Goal: Task Accomplishment & Management: Manage account settings

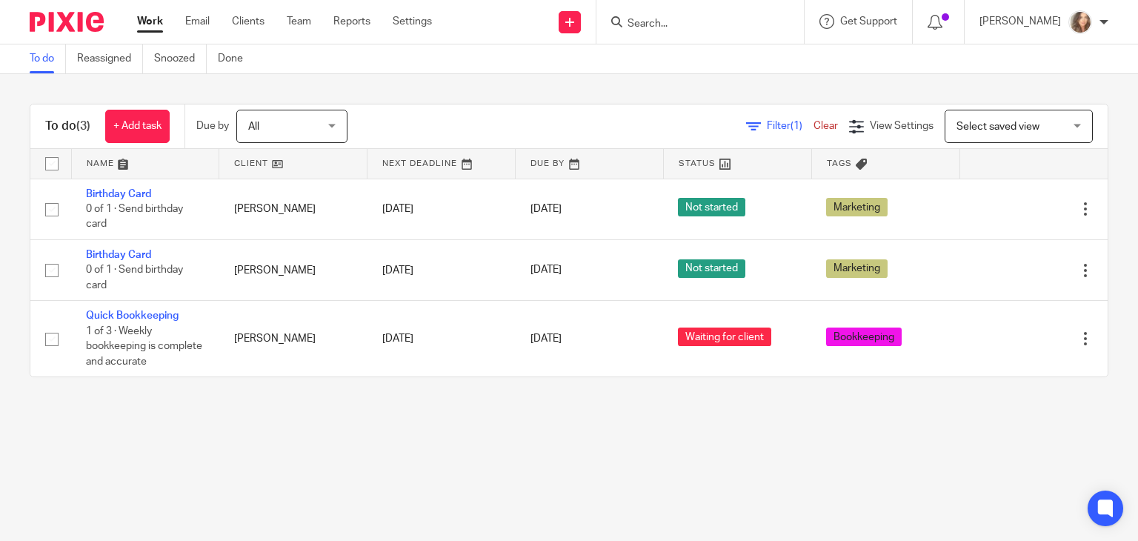
click at [136, 500] on main "To do Reassigned Snoozed Done To do (3) + Add task Due by All All Today Tomorro…" at bounding box center [569, 270] width 1138 height 541
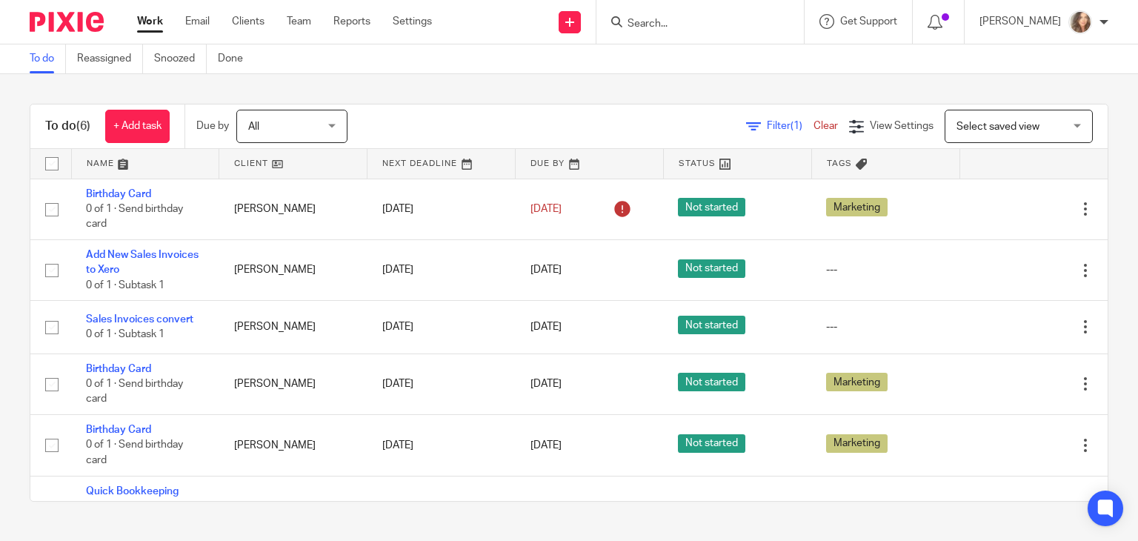
scroll to position [3, 0]
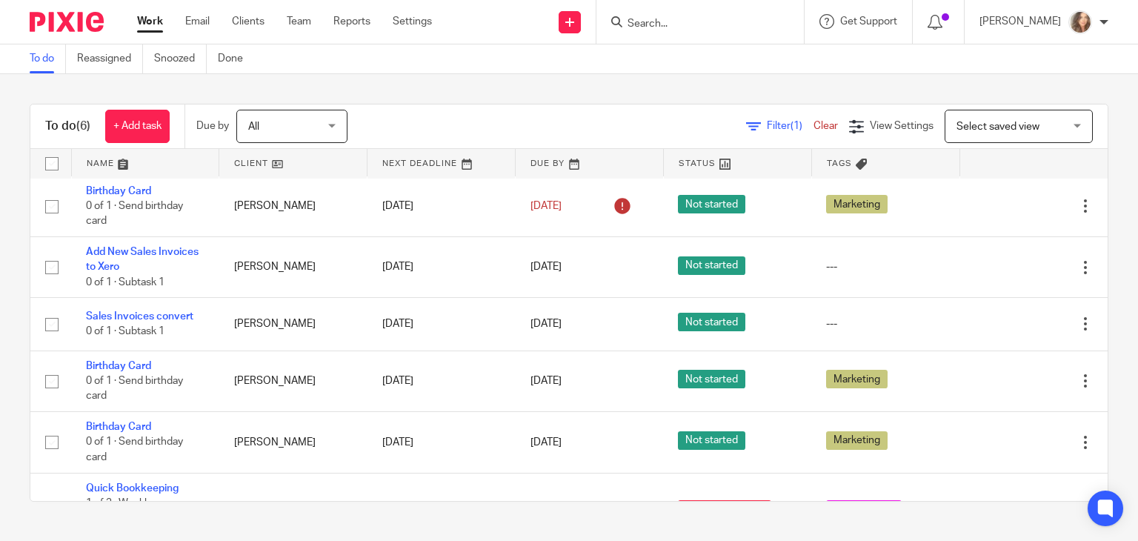
click at [1093, 386] on div "To do (6) + Add task Due by All All Today Tomorrow This week Next week This mon…" at bounding box center [569, 302] width 1138 height 457
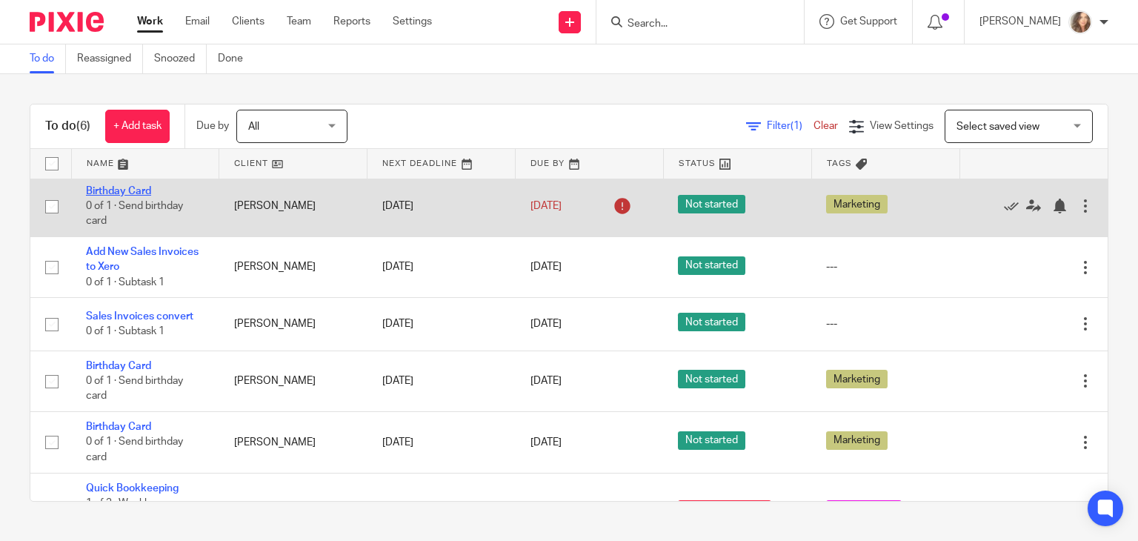
click at [142, 190] on link "Birthday Card" at bounding box center [118, 191] width 65 height 10
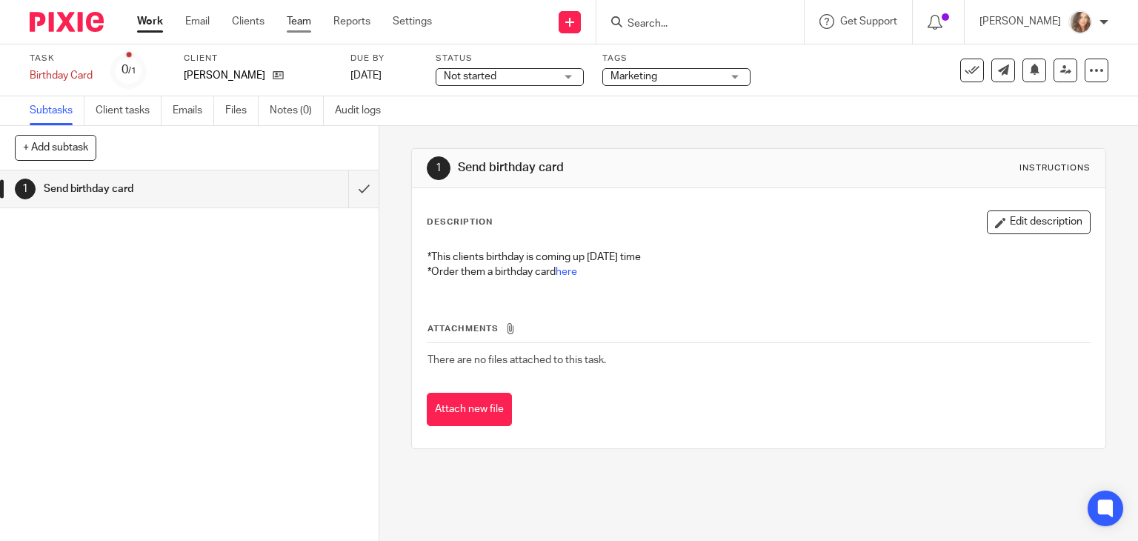
click at [308, 19] on link "Team" at bounding box center [299, 21] width 24 height 15
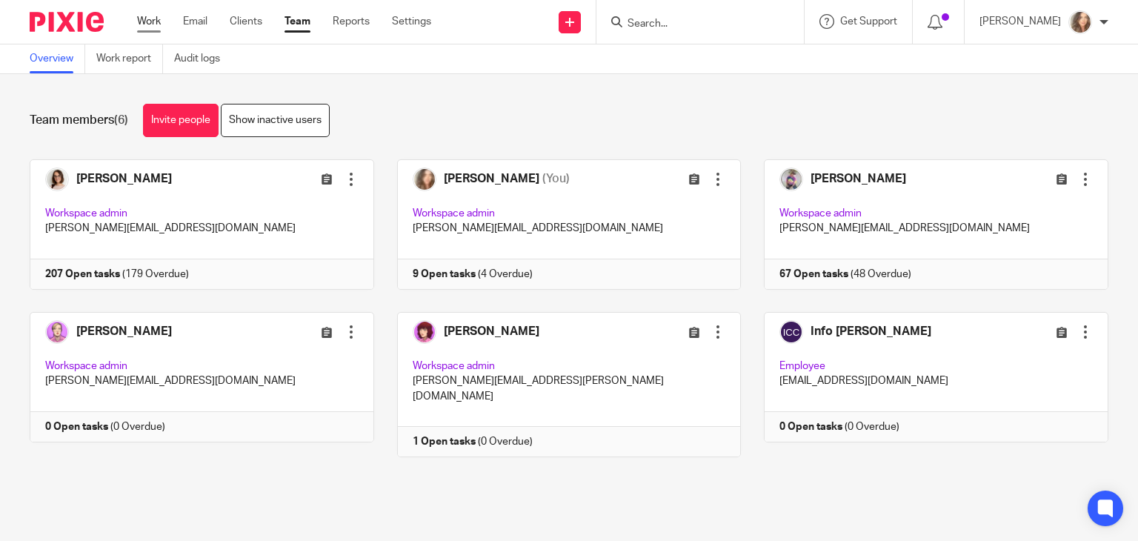
click at [150, 19] on link "Work" at bounding box center [149, 21] width 24 height 15
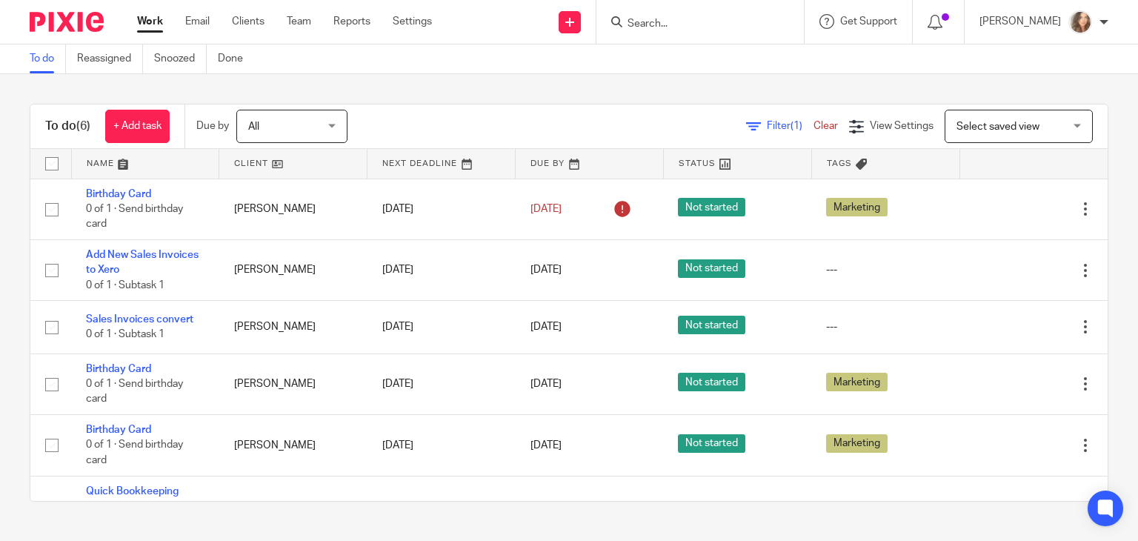
click at [664, 514] on div "To do (6) + Add task Due by All All [DATE] [DATE] This week Next week This mont…" at bounding box center [569, 302] width 1138 height 457
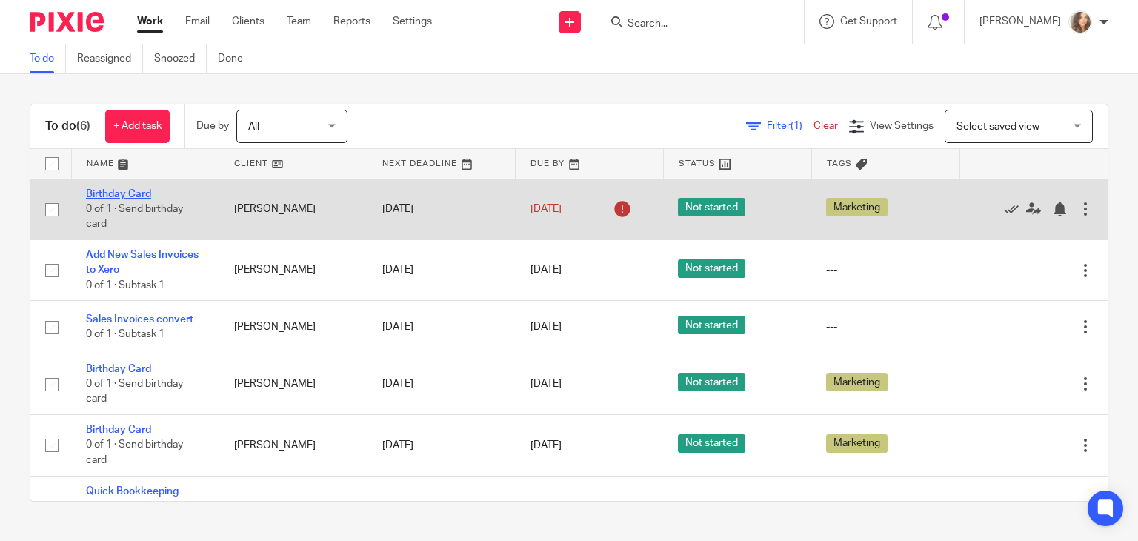
click at [113, 193] on link "Birthday Card" at bounding box center [118, 194] width 65 height 10
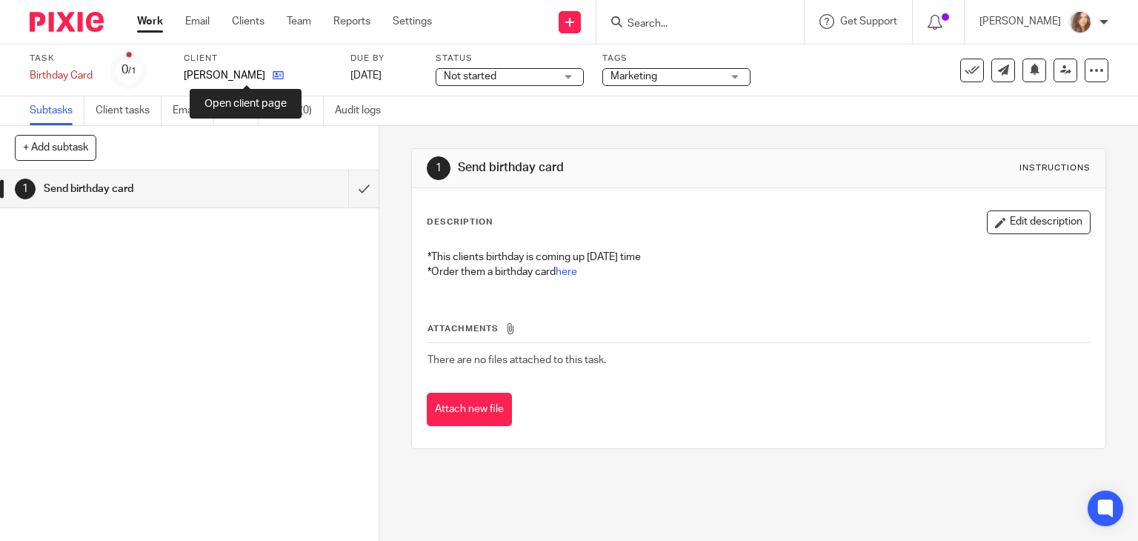
click at [273, 75] on icon at bounding box center [278, 75] width 11 height 11
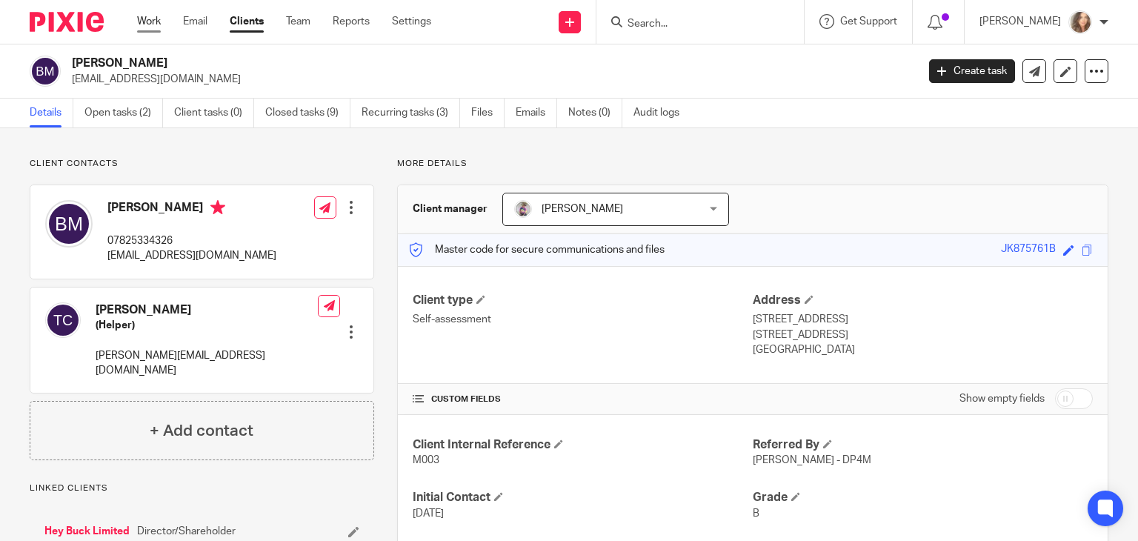
click at [143, 19] on link "Work" at bounding box center [149, 21] width 24 height 15
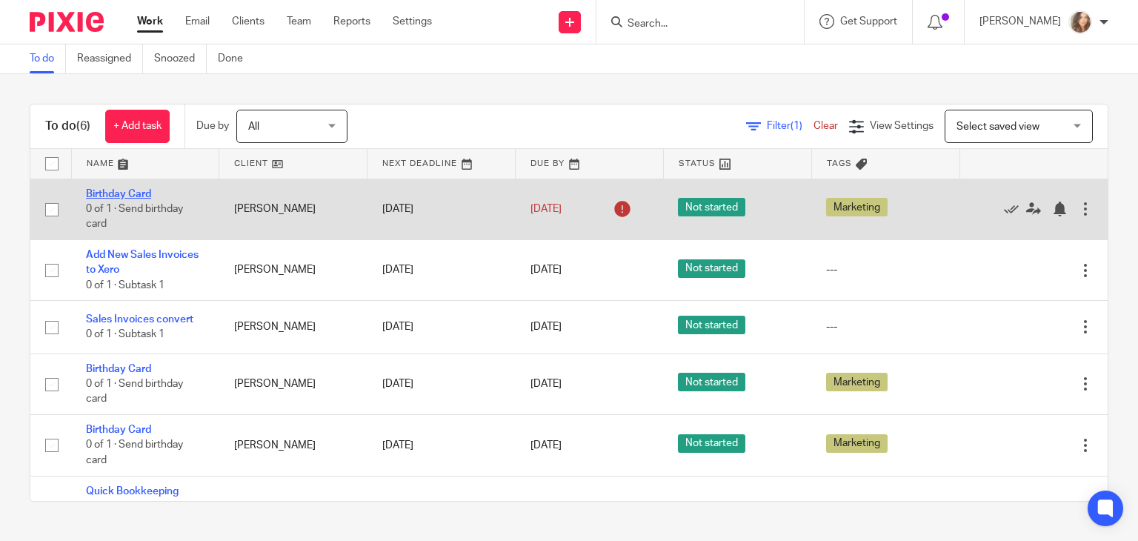
click at [113, 192] on link "Birthday Card" at bounding box center [118, 194] width 65 height 10
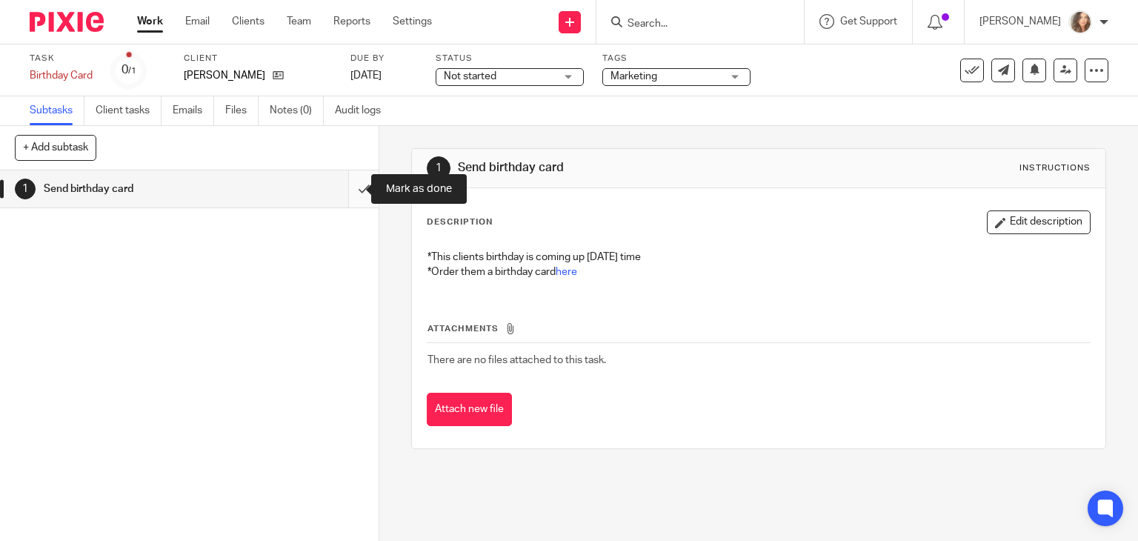
click at [346, 190] on input "submit" at bounding box center [189, 188] width 379 height 37
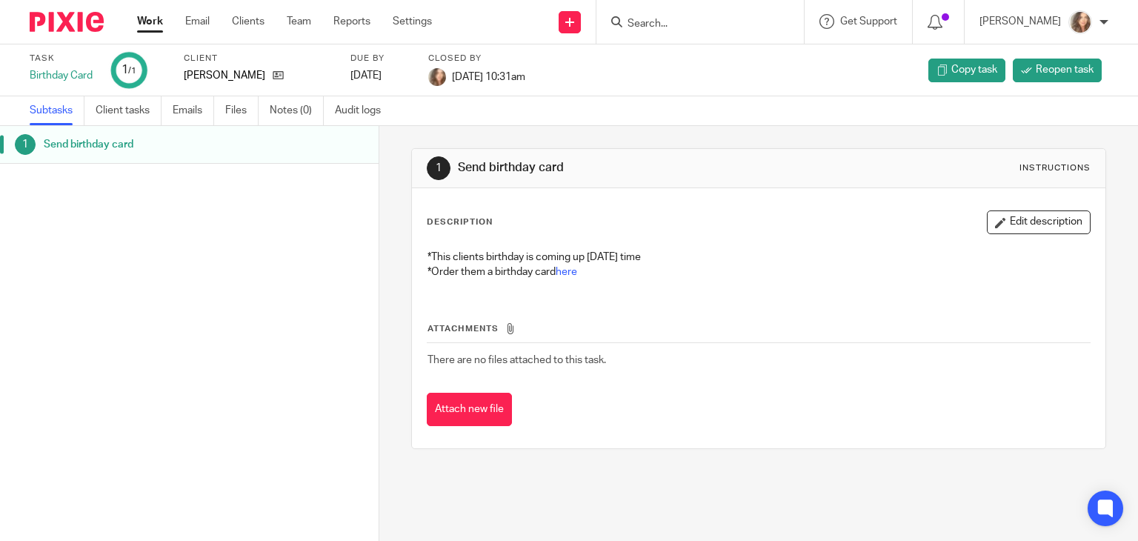
click at [153, 25] on link "Work" at bounding box center [150, 21] width 26 height 15
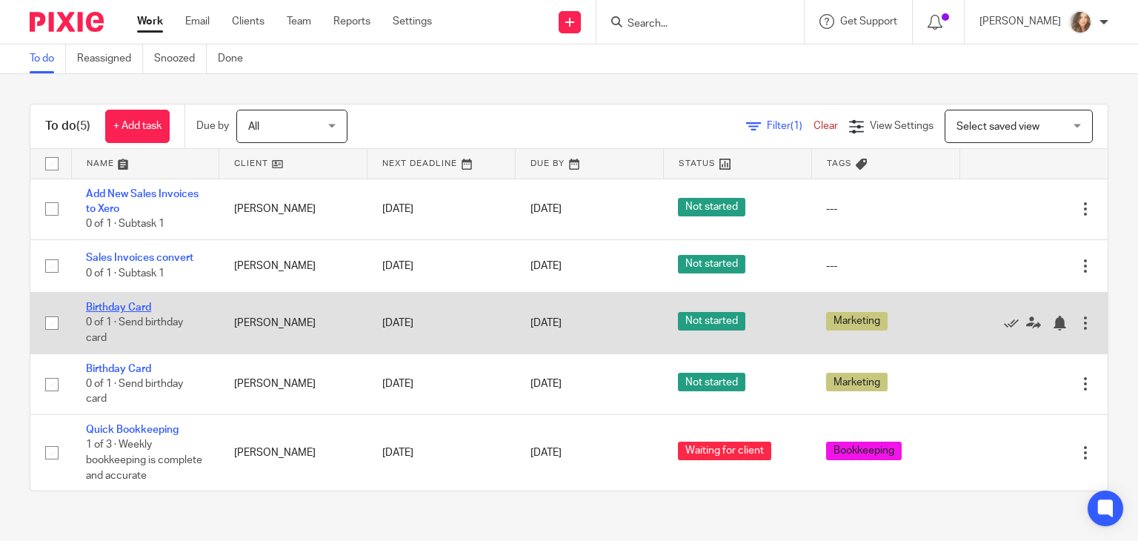
click at [129, 308] on link "Birthday Card" at bounding box center [118, 307] width 65 height 10
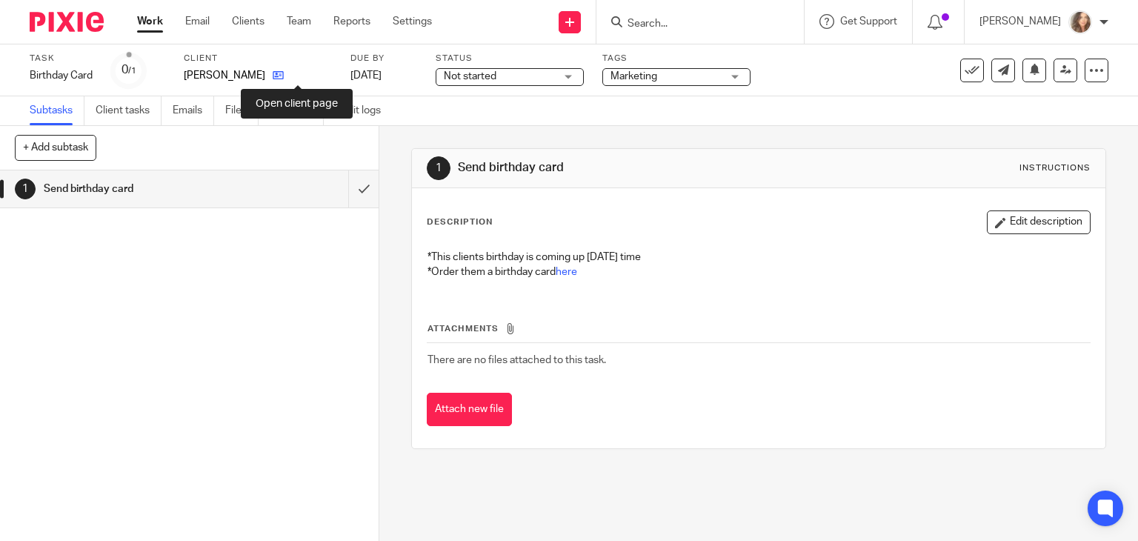
click at [284, 75] on icon at bounding box center [278, 75] width 11 height 11
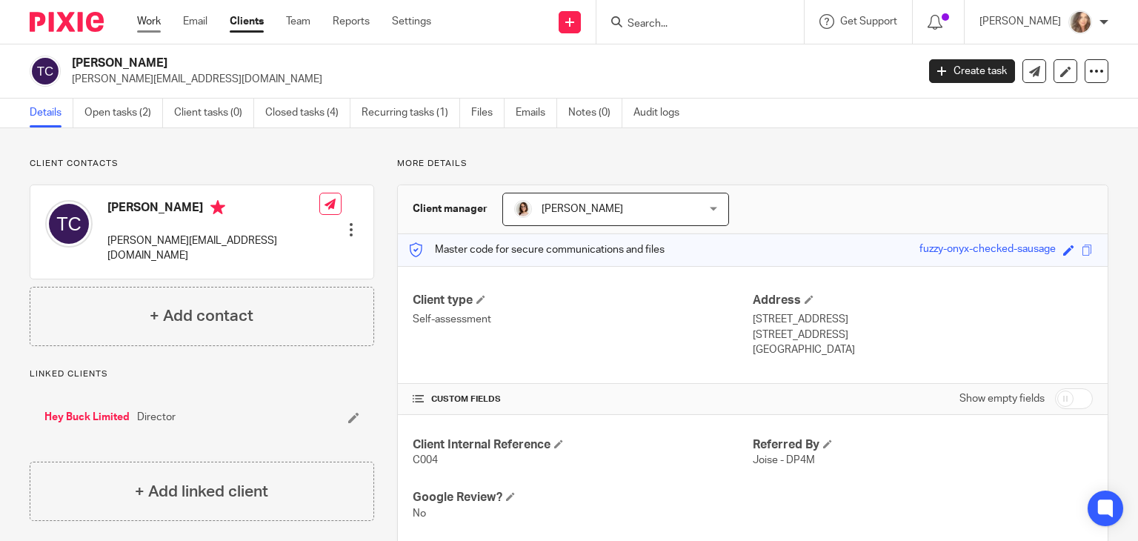
click at [153, 21] on link "Work" at bounding box center [149, 21] width 24 height 15
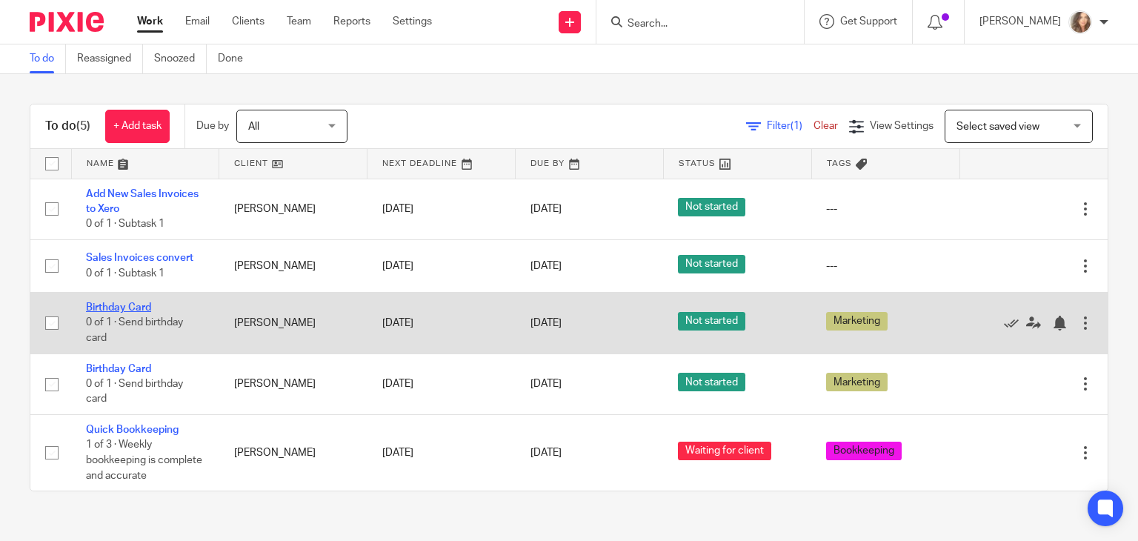
click at [145, 306] on link "Birthday Card" at bounding box center [118, 307] width 65 height 10
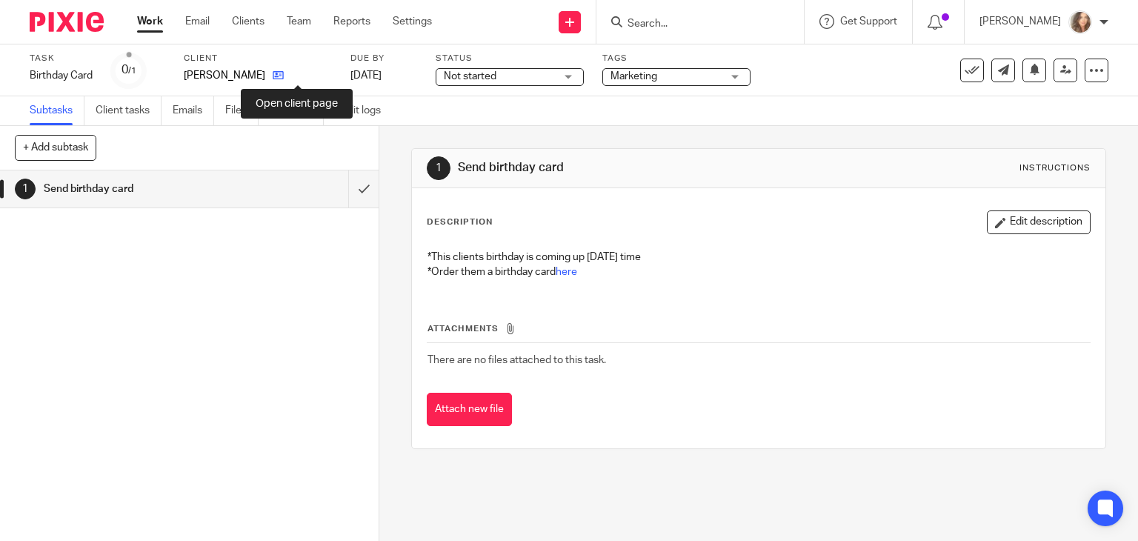
click at [284, 77] on icon at bounding box center [278, 75] width 11 height 11
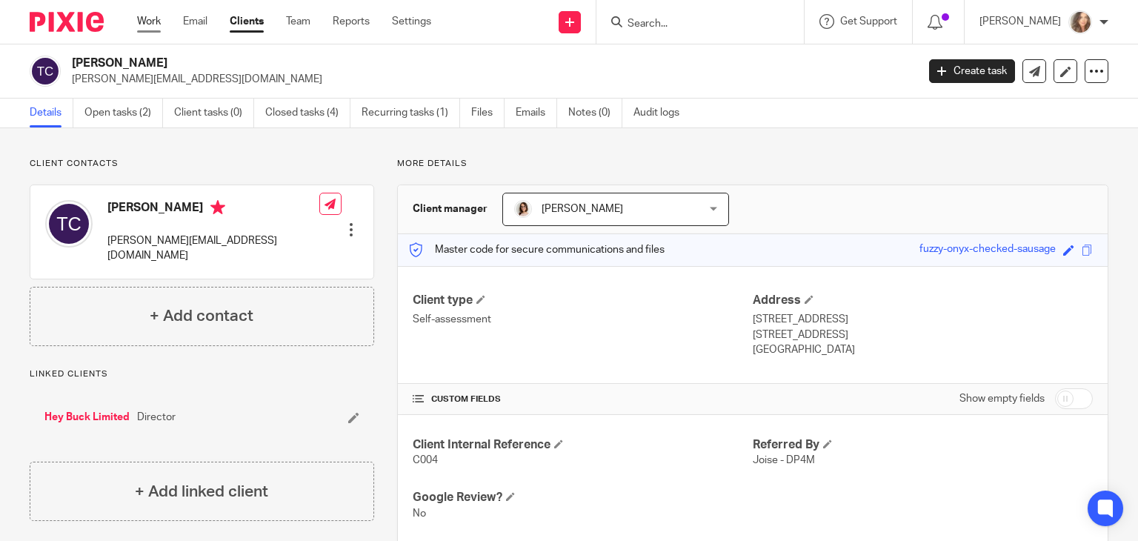
click at [156, 21] on link "Work" at bounding box center [149, 21] width 24 height 15
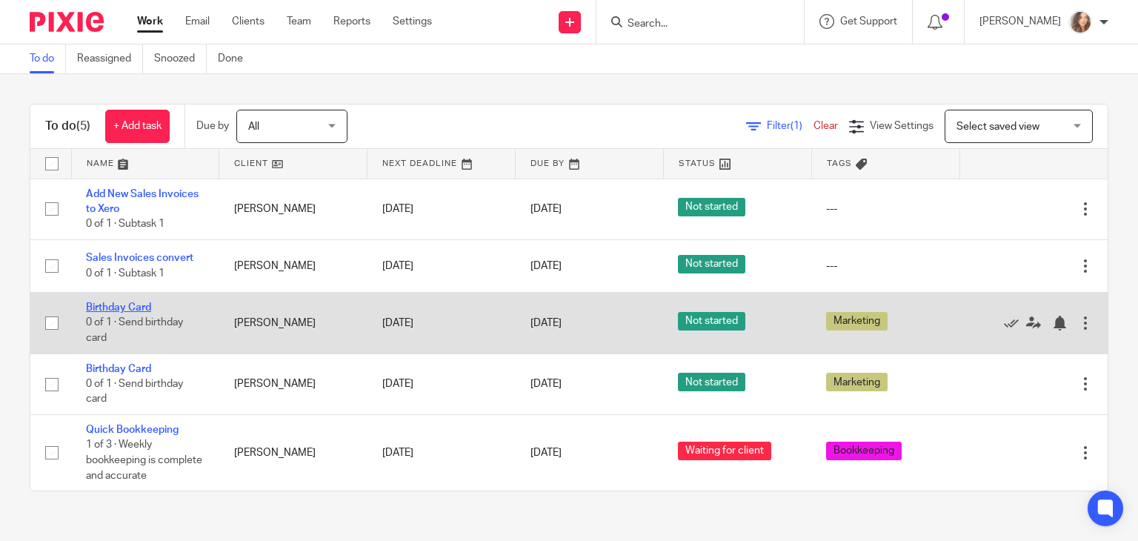
click at [107, 309] on link "Birthday Card" at bounding box center [118, 307] width 65 height 10
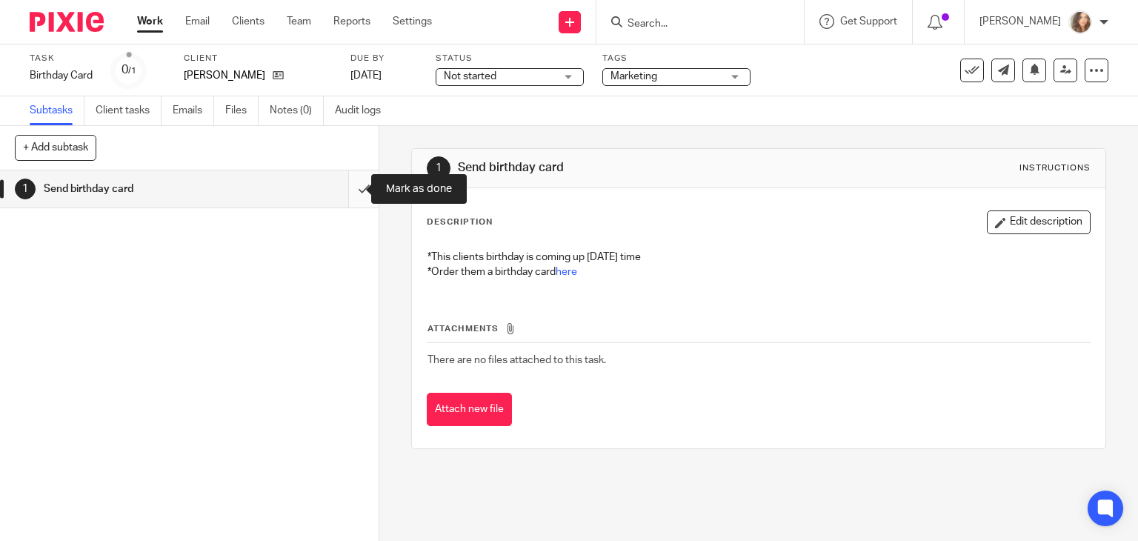
click at [354, 193] on input "submit" at bounding box center [189, 188] width 379 height 37
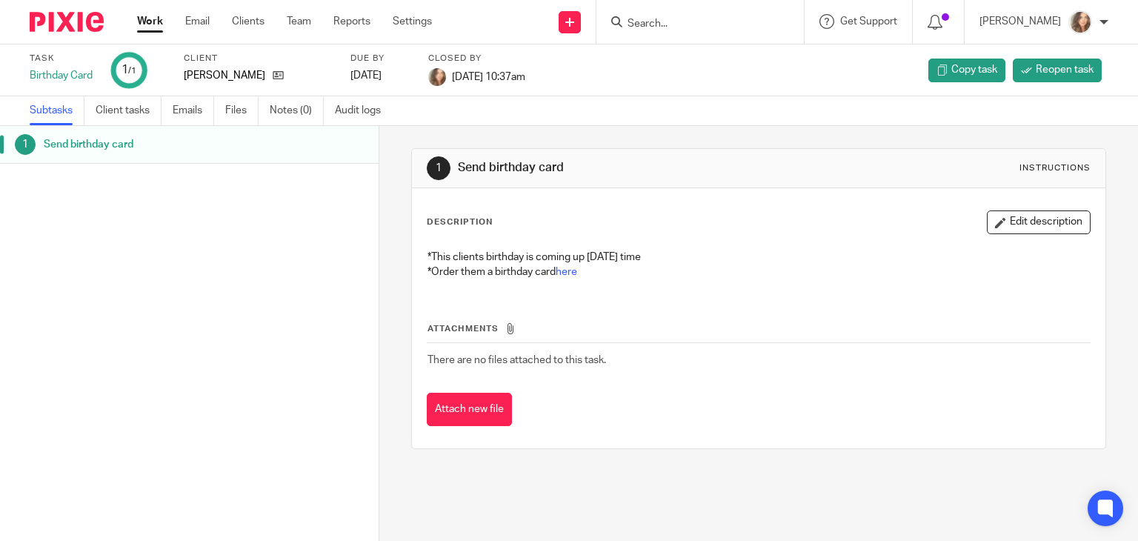
click at [151, 24] on link "Work" at bounding box center [150, 21] width 26 height 15
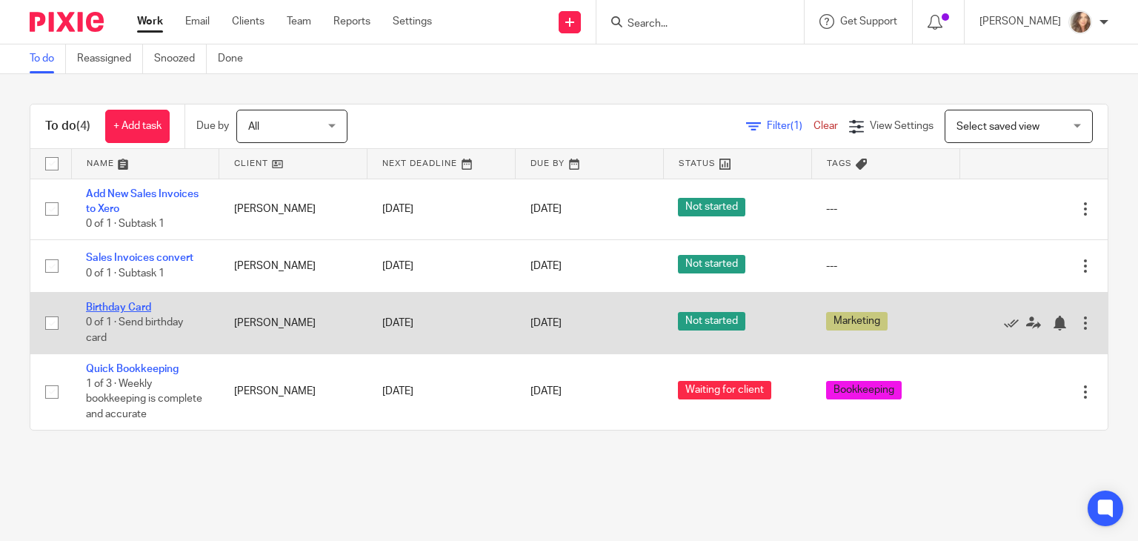
click at [133, 306] on link "Birthday Card" at bounding box center [118, 307] width 65 height 10
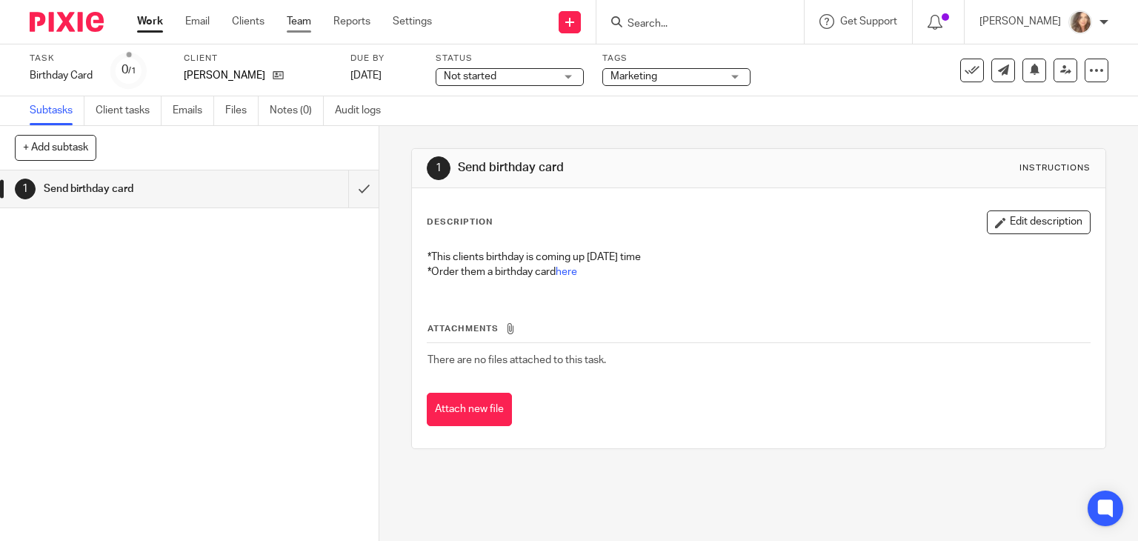
click at [302, 20] on link "Team" at bounding box center [299, 21] width 24 height 15
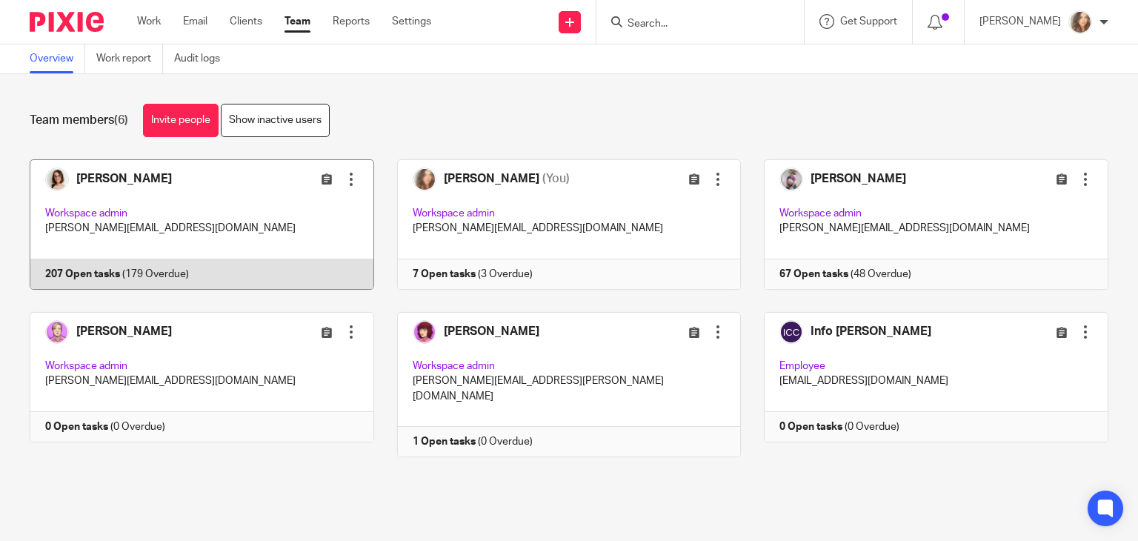
click at [221, 198] on link at bounding box center [191, 224] width 368 height 130
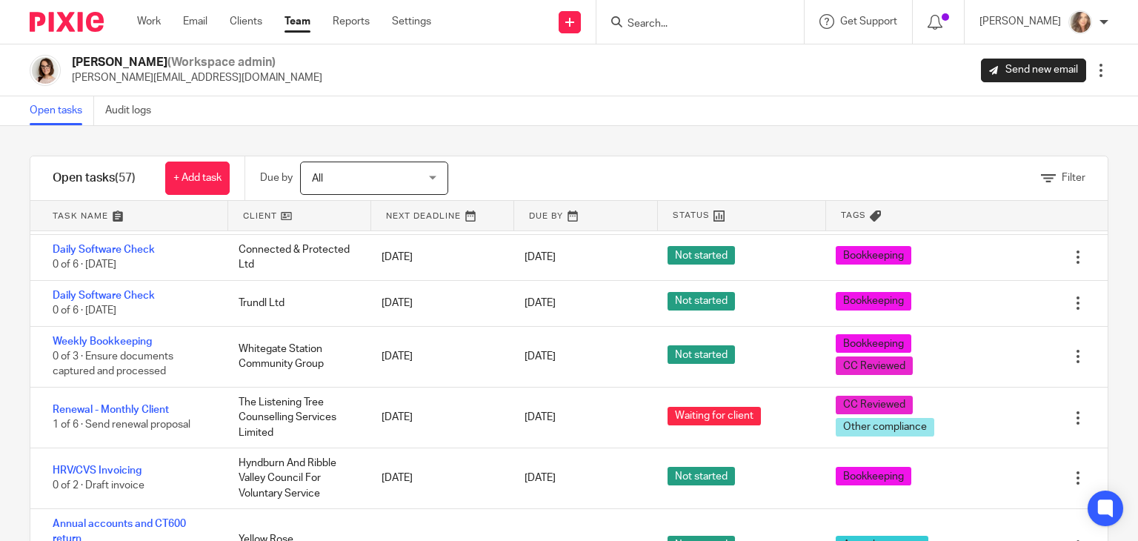
scroll to position [2935, 0]
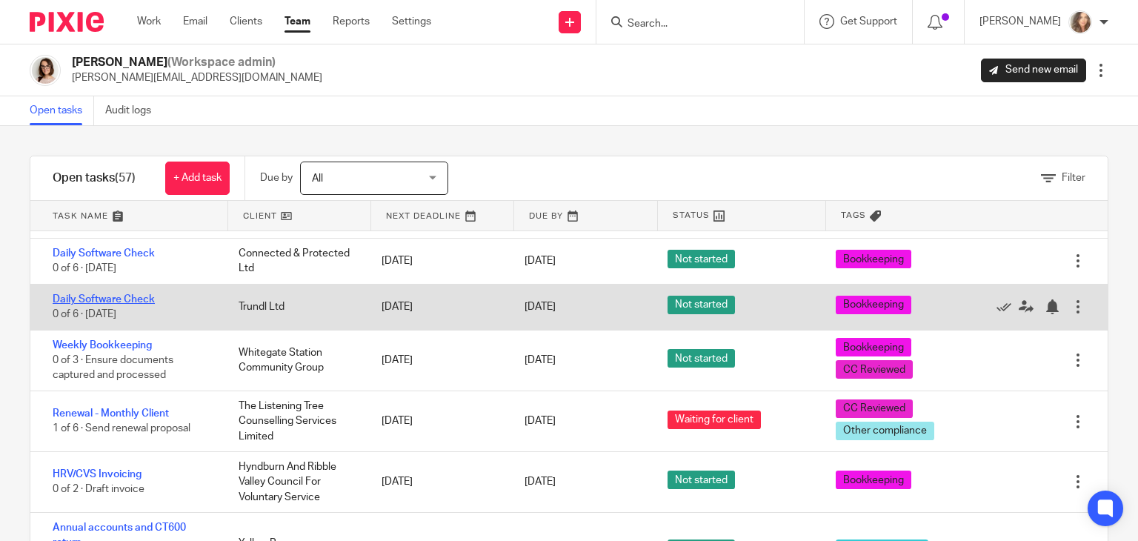
click at [112, 305] on link "Daily Software Check" at bounding box center [104, 299] width 102 height 10
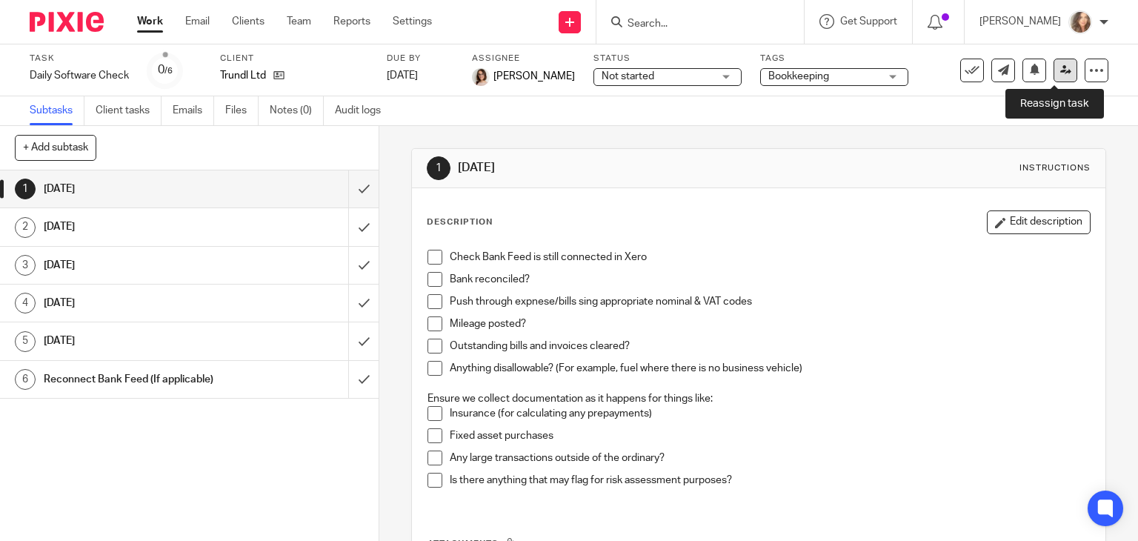
click at [1056, 78] on link at bounding box center [1066, 71] width 24 height 24
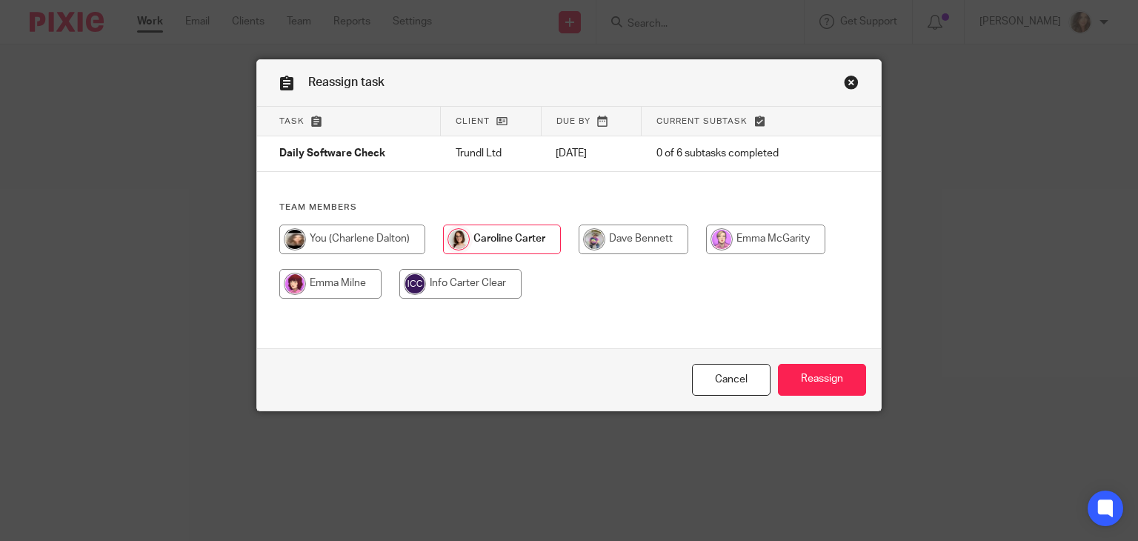
click at [359, 237] on input "radio" at bounding box center [352, 240] width 146 height 30
radio input "true"
click at [812, 371] on input "Reassign" at bounding box center [822, 380] width 88 height 32
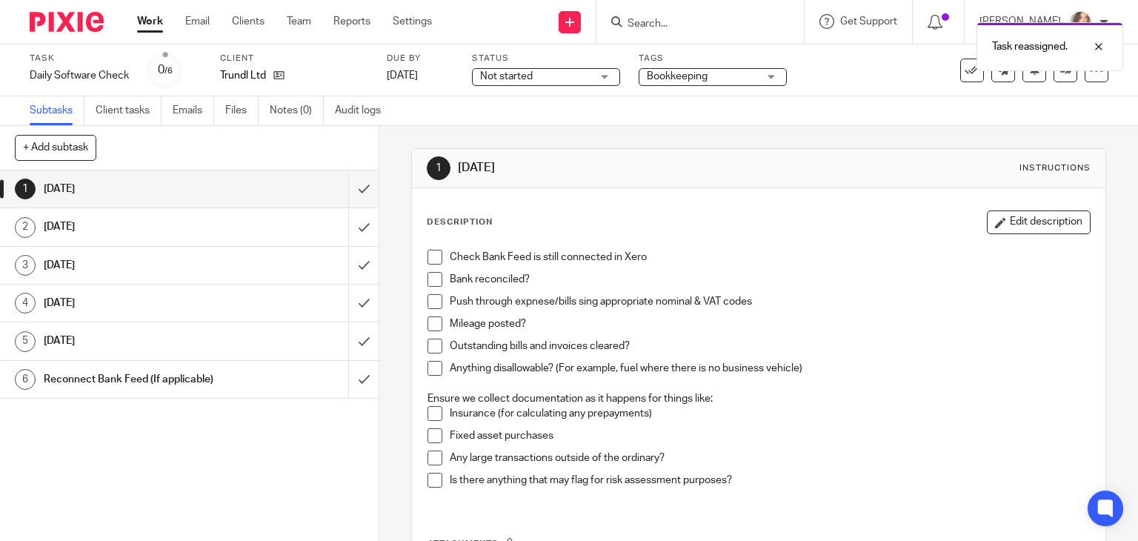
click at [157, 23] on link "Work" at bounding box center [150, 21] width 26 height 15
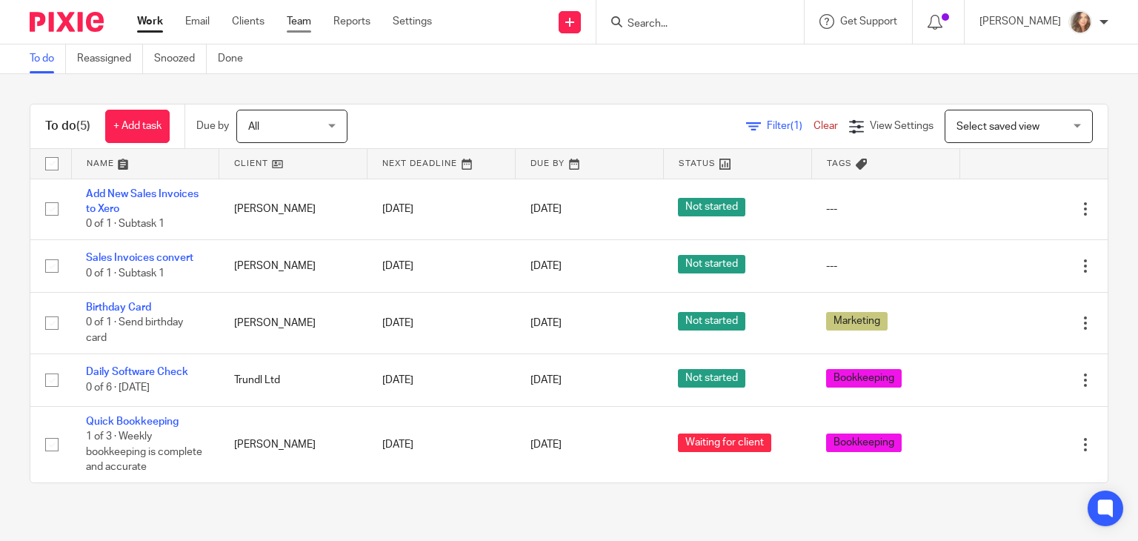
click at [299, 20] on link "Team" at bounding box center [299, 21] width 24 height 15
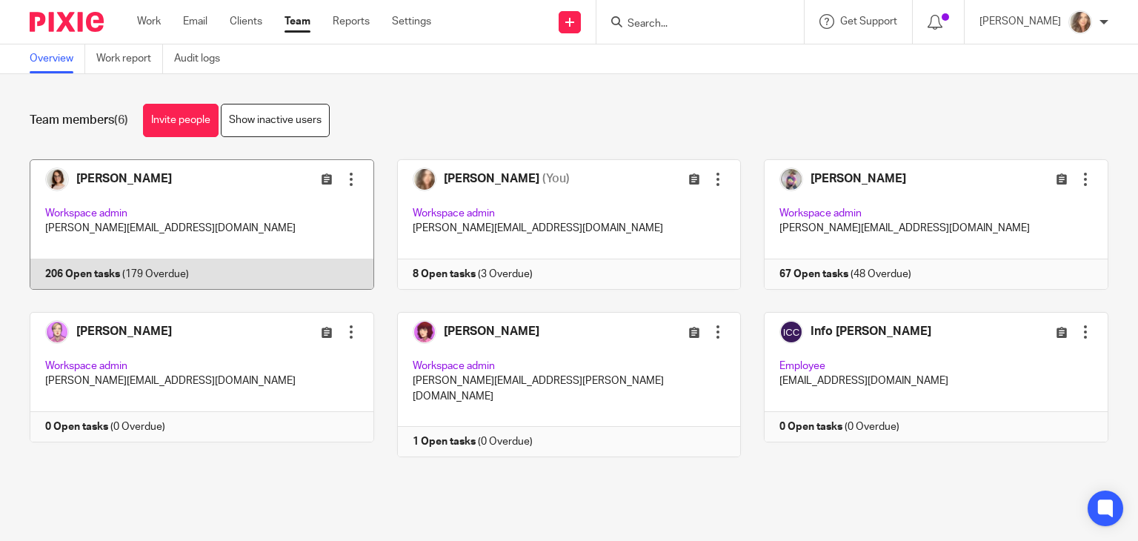
click at [213, 207] on link at bounding box center [191, 224] width 368 height 130
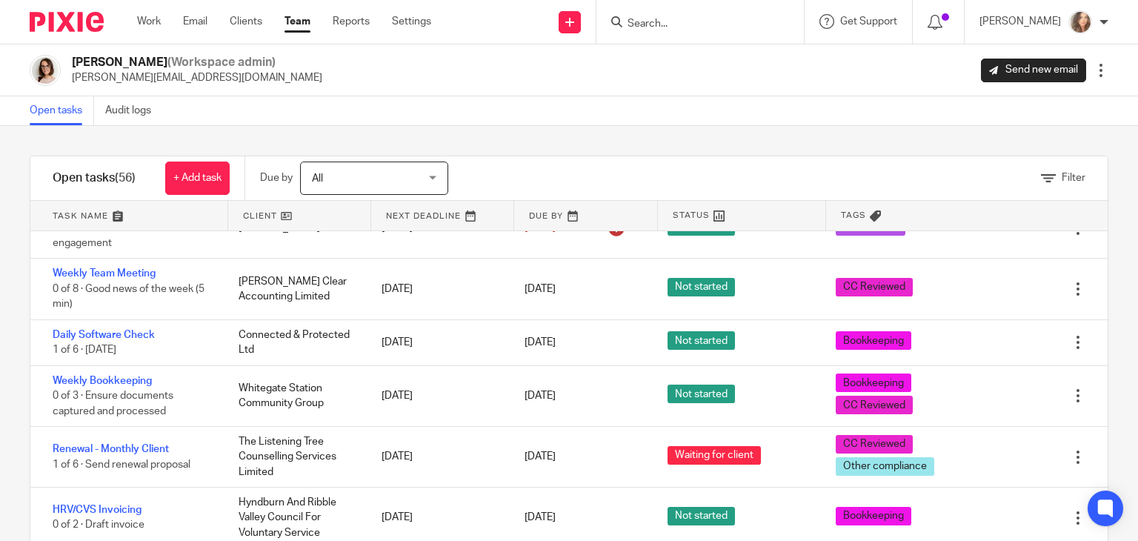
scroll to position [2883, 0]
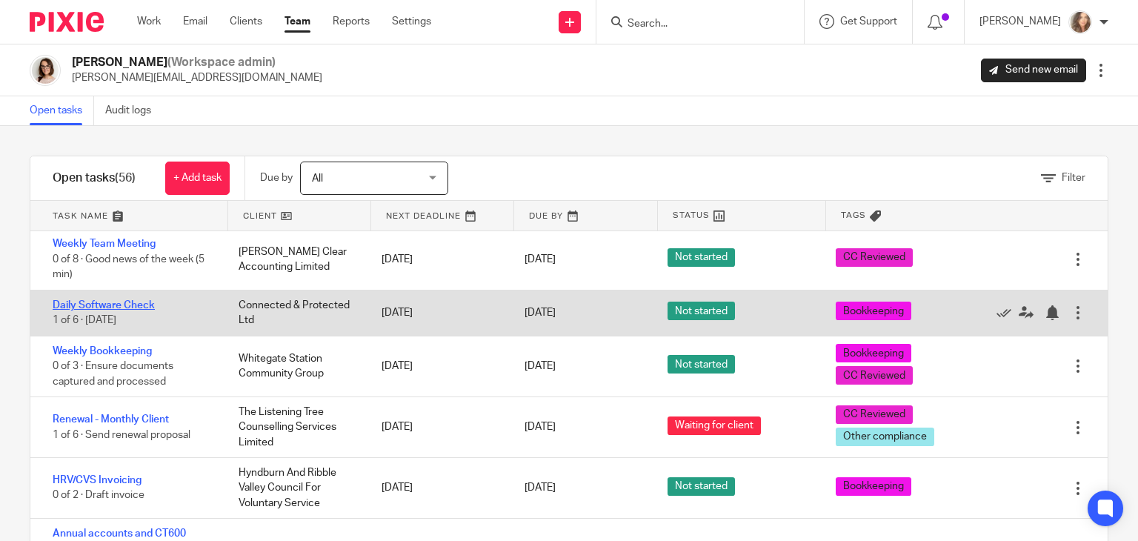
click at [119, 311] on link "Daily Software Check" at bounding box center [104, 305] width 102 height 10
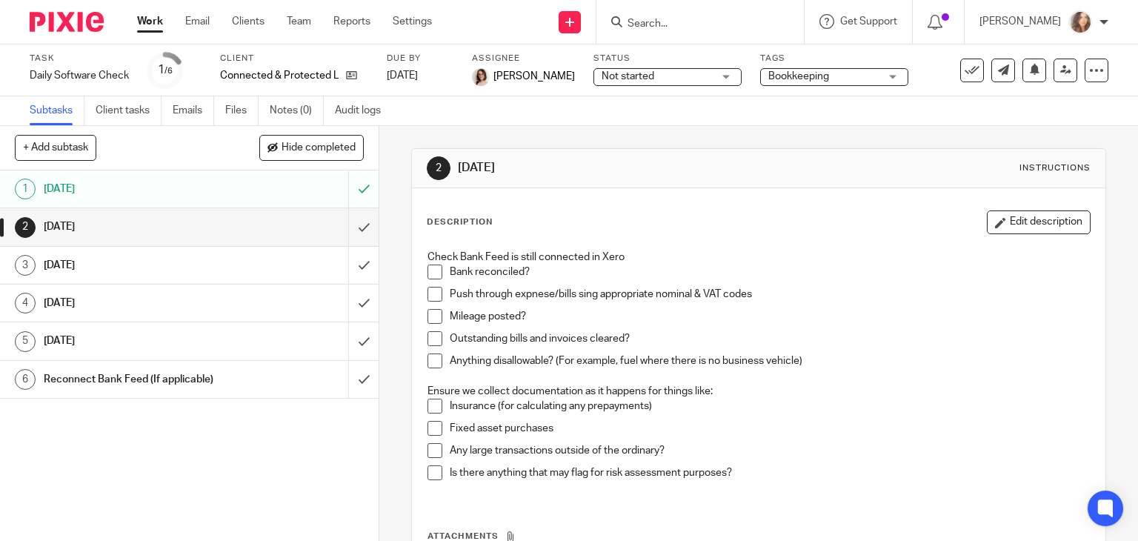
click at [151, 21] on link "Work" at bounding box center [150, 21] width 26 height 15
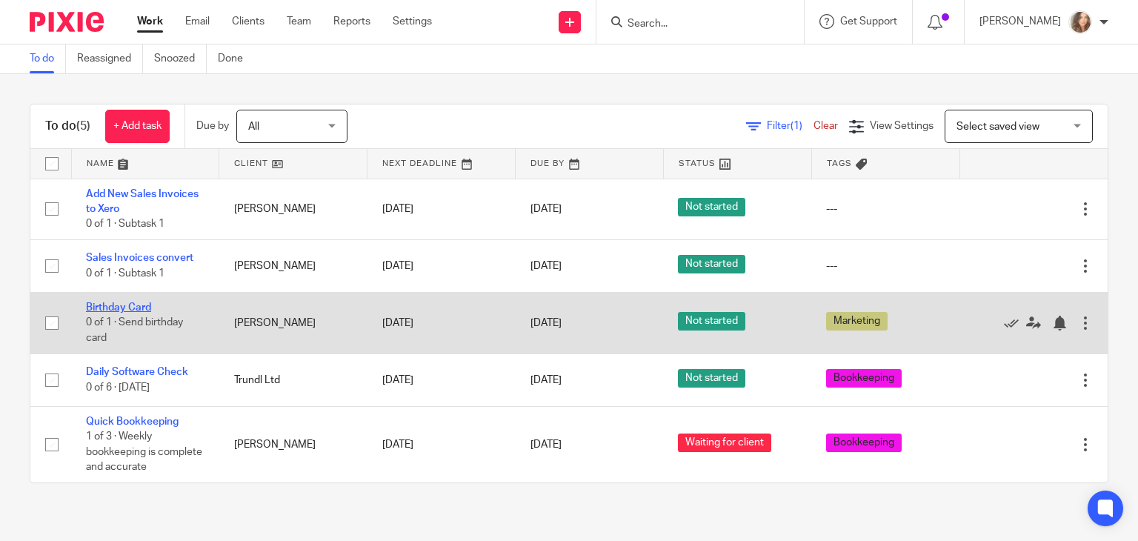
click at [130, 306] on link "Birthday Card" at bounding box center [118, 307] width 65 height 10
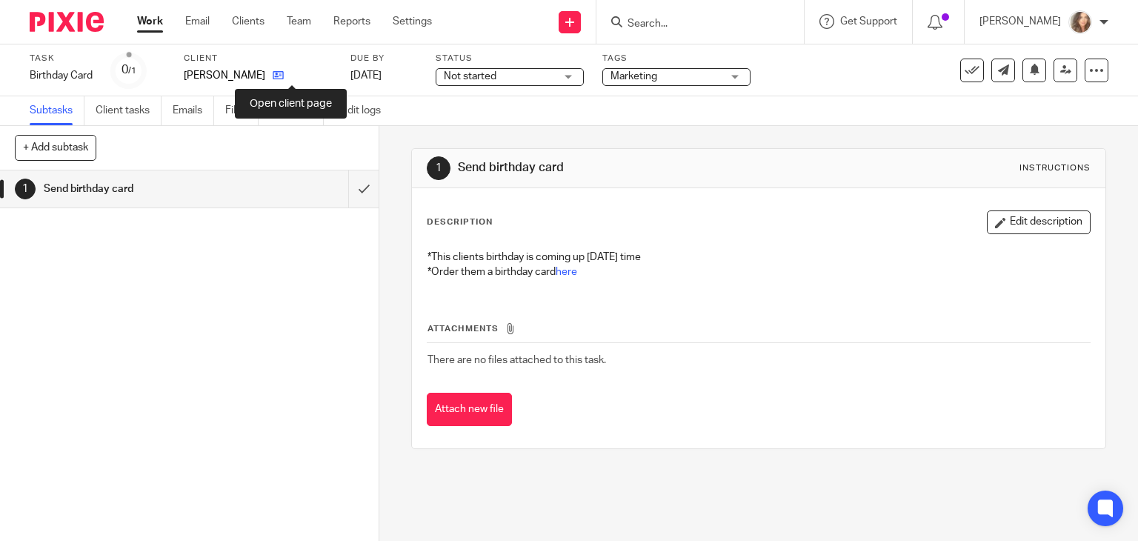
click at [284, 77] on icon at bounding box center [278, 75] width 11 height 11
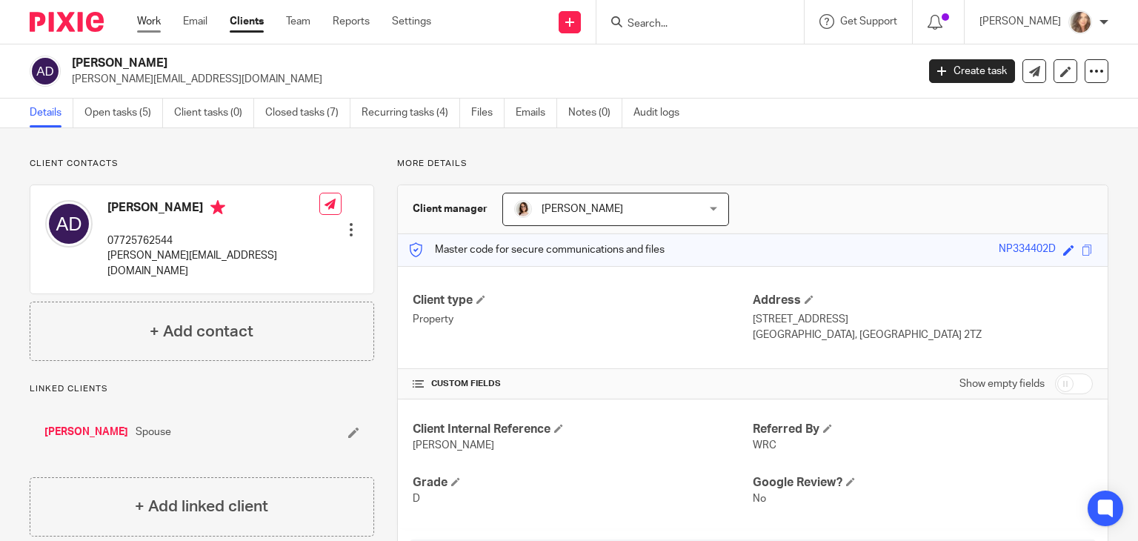
click at [155, 16] on link "Work" at bounding box center [149, 21] width 24 height 15
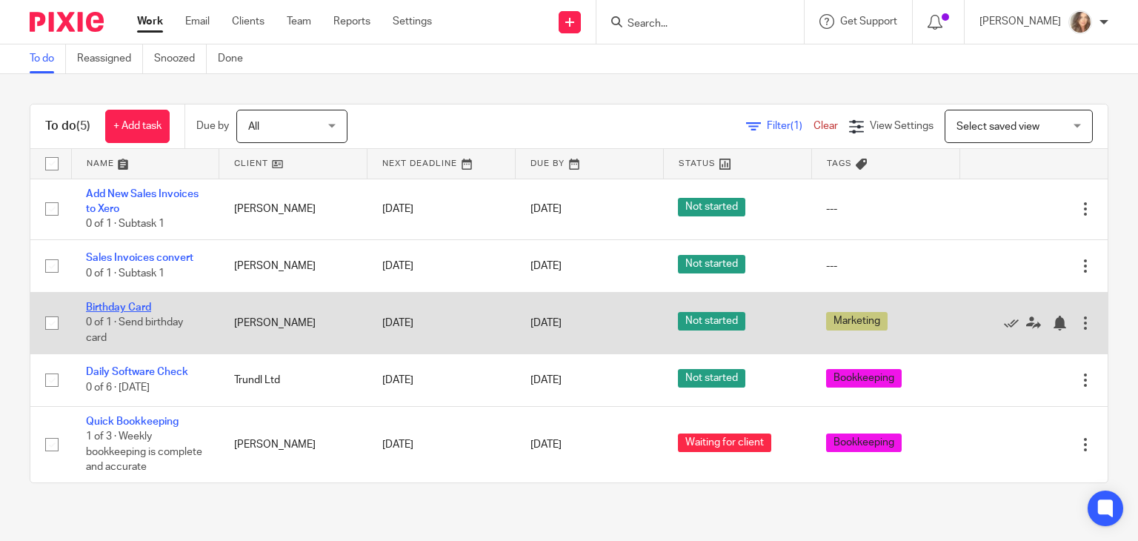
click at [125, 308] on link "Birthday Card" at bounding box center [118, 307] width 65 height 10
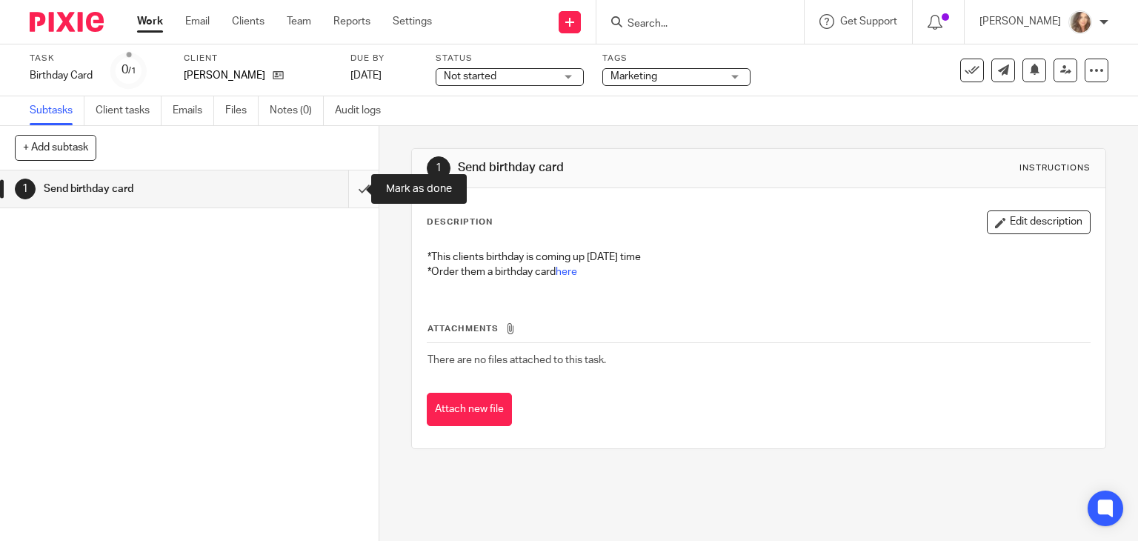
click at [347, 188] on input "submit" at bounding box center [189, 188] width 379 height 37
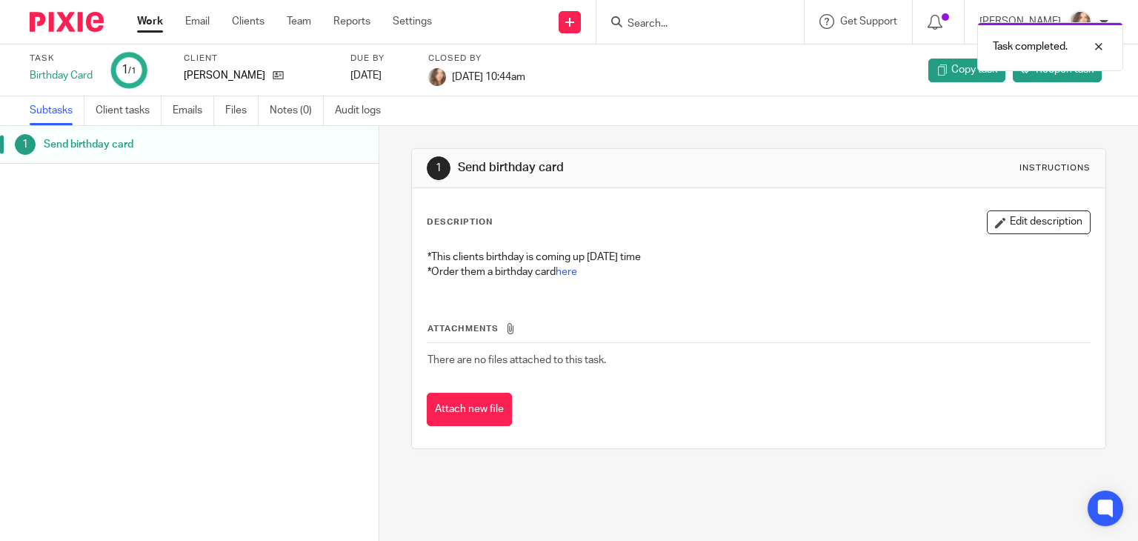
click at [148, 21] on link "Work" at bounding box center [150, 21] width 26 height 15
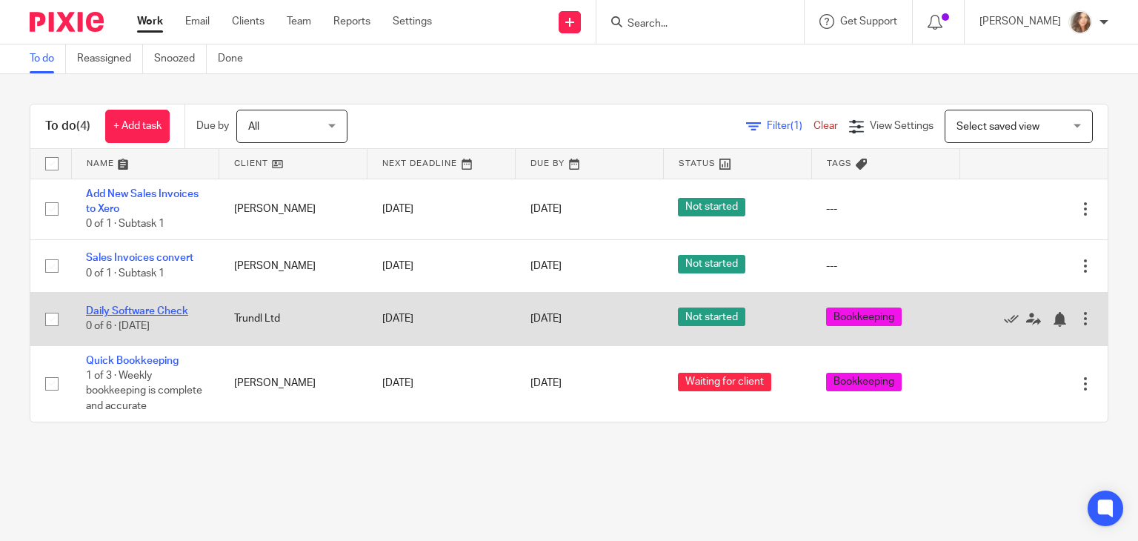
click at [114, 309] on link "Daily Software Check" at bounding box center [137, 311] width 102 height 10
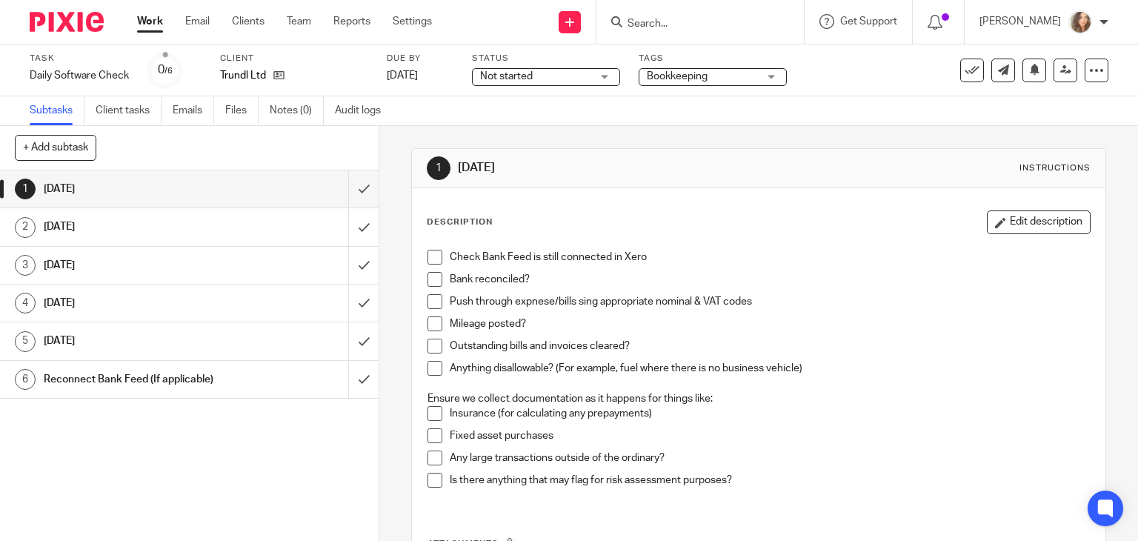
click at [150, 21] on link "Work" at bounding box center [150, 21] width 26 height 15
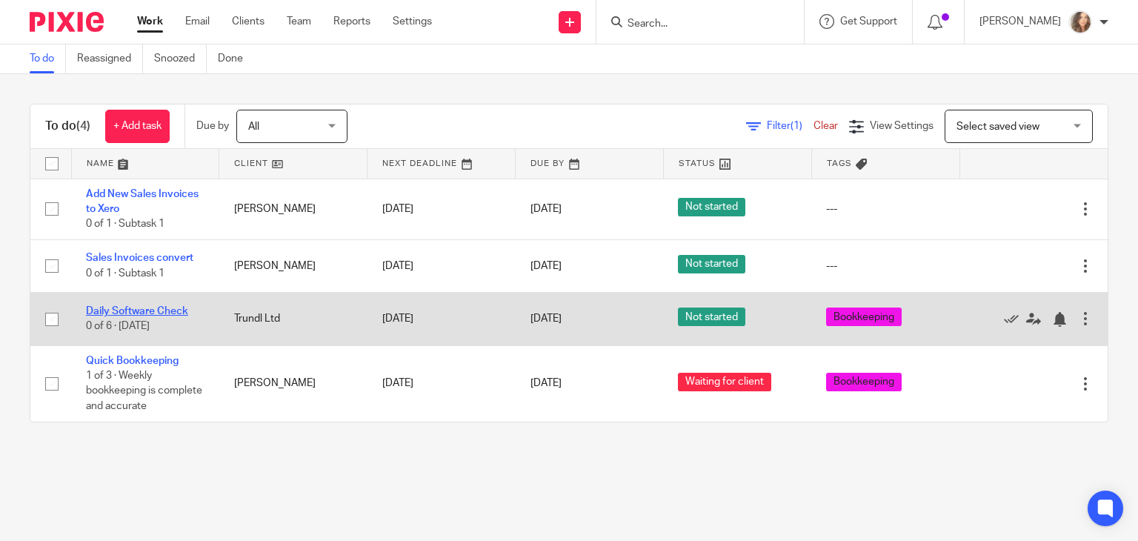
click at [142, 310] on link "Daily Software Check" at bounding box center [137, 311] width 102 height 10
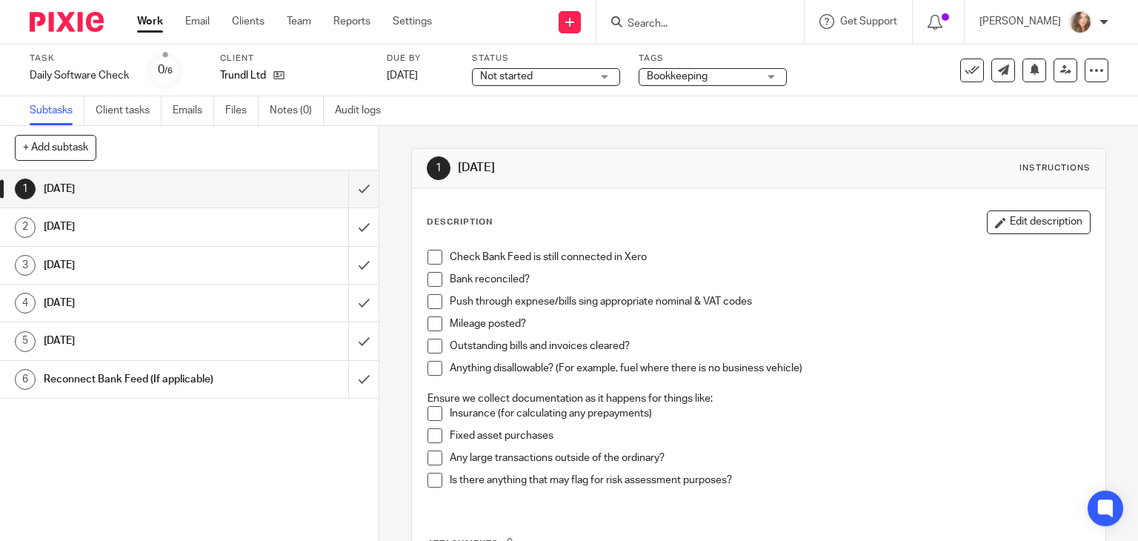
click at [432, 257] on span at bounding box center [435, 257] width 15 height 15
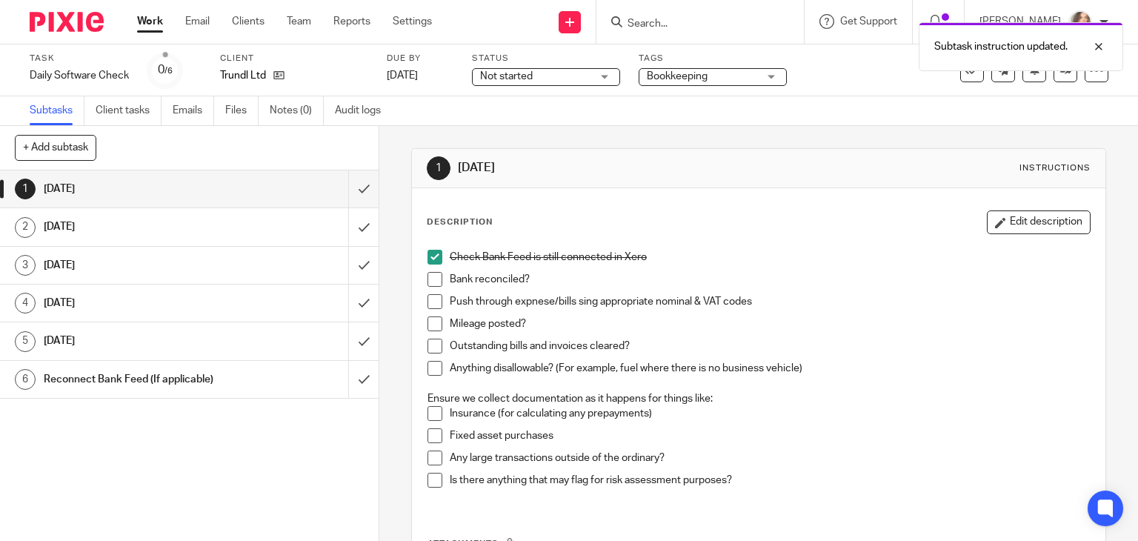
click at [431, 273] on span at bounding box center [435, 279] width 15 height 15
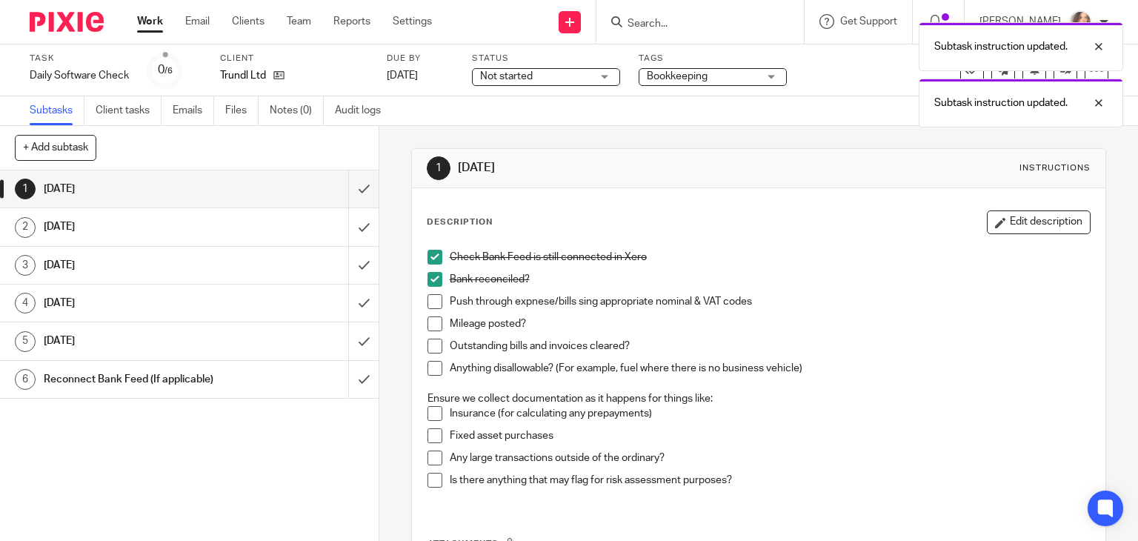
click at [431, 300] on span at bounding box center [435, 301] width 15 height 15
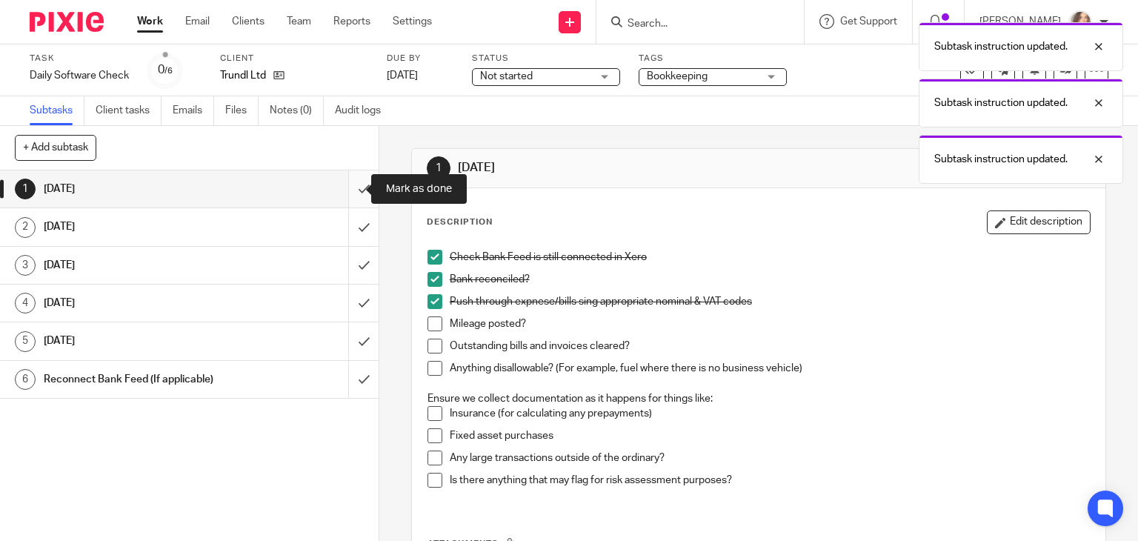
click at [347, 188] on input "submit" at bounding box center [189, 188] width 379 height 37
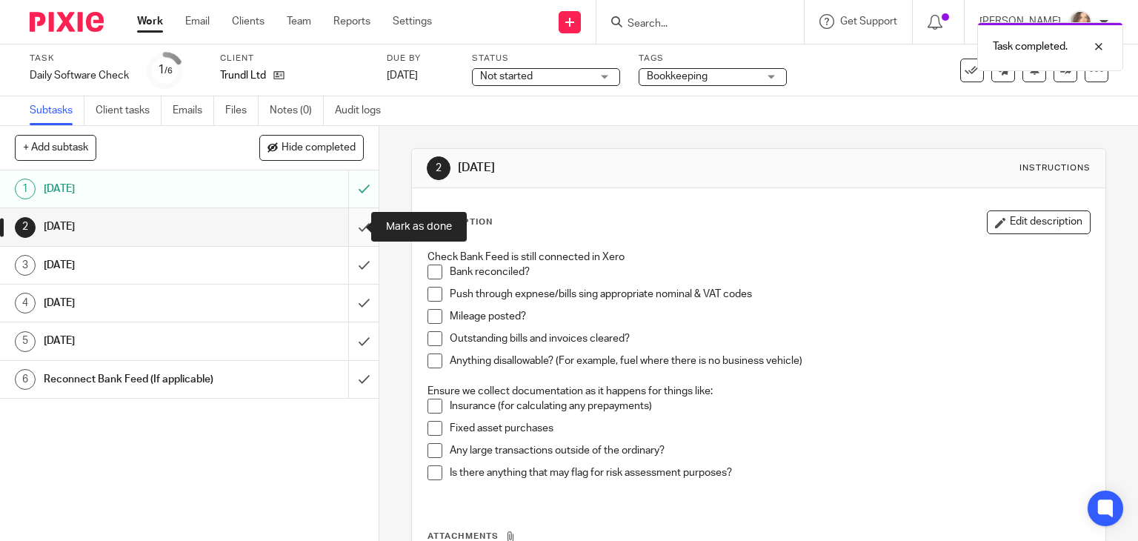
click at [346, 229] on input "submit" at bounding box center [189, 226] width 379 height 37
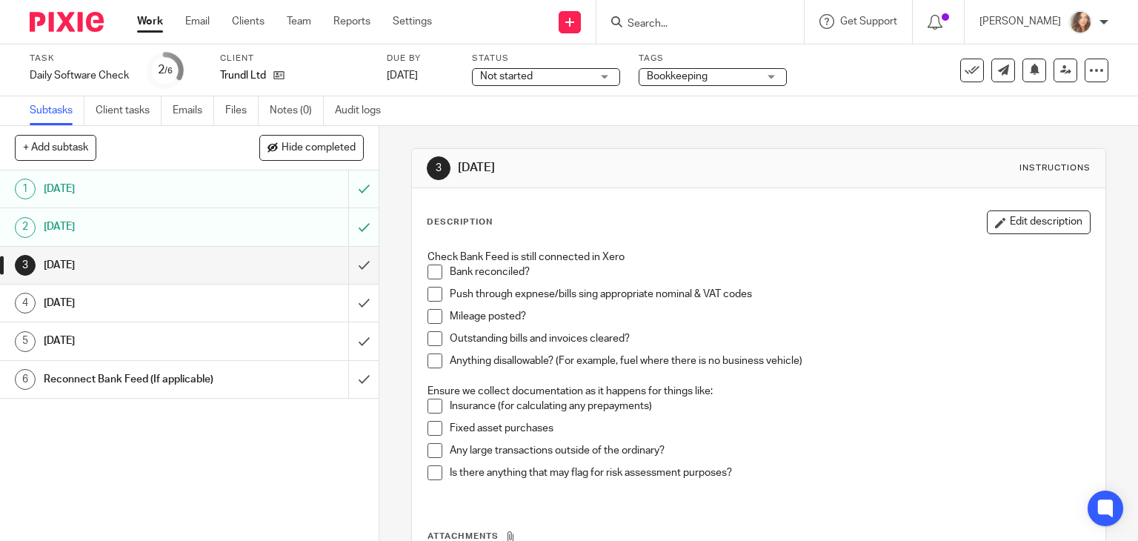
click at [148, 27] on link "Work" at bounding box center [150, 21] width 26 height 15
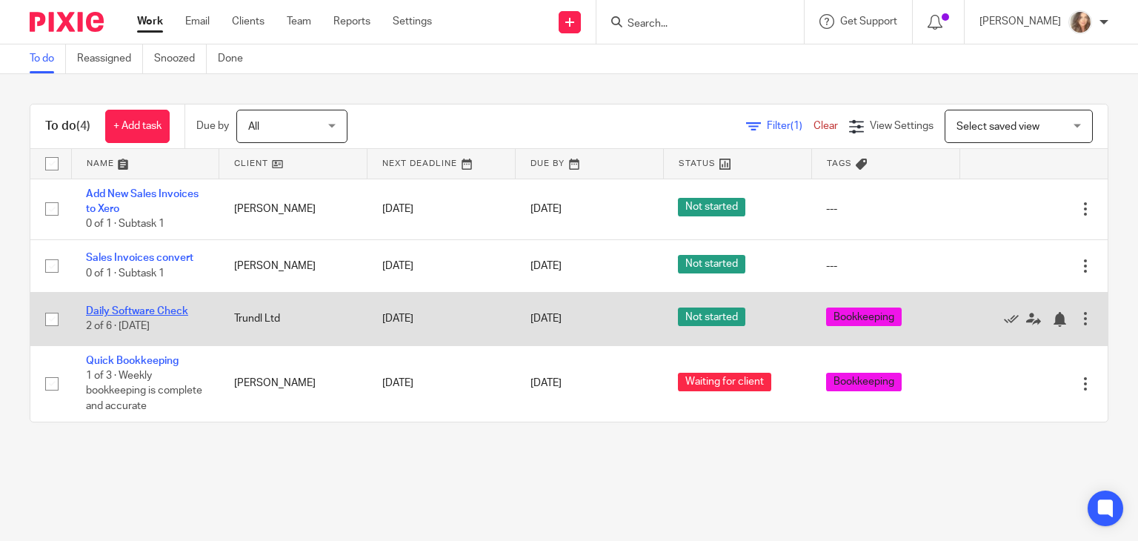
click at [145, 313] on link "Daily Software Check" at bounding box center [137, 311] width 102 height 10
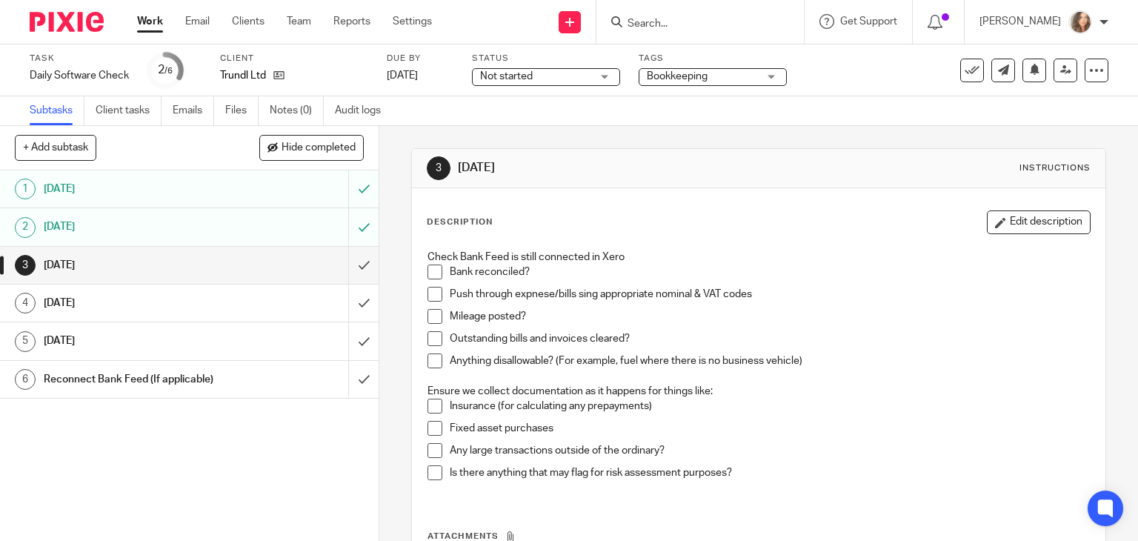
click at [154, 23] on link "Work" at bounding box center [150, 21] width 26 height 15
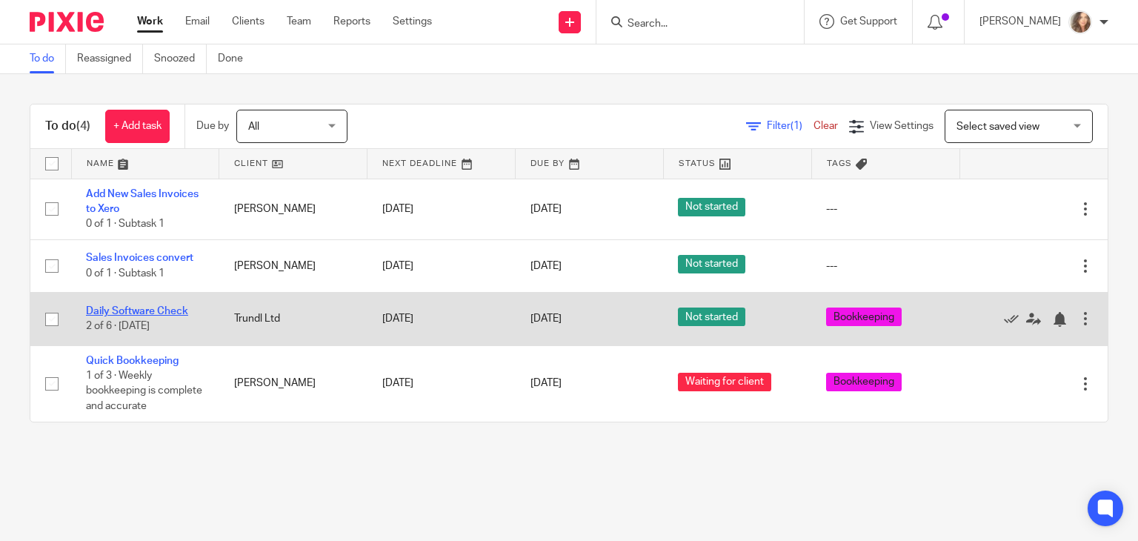
click at [163, 313] on link "Daily Software Check" at bounding box center [137, 311] width 102 height 10
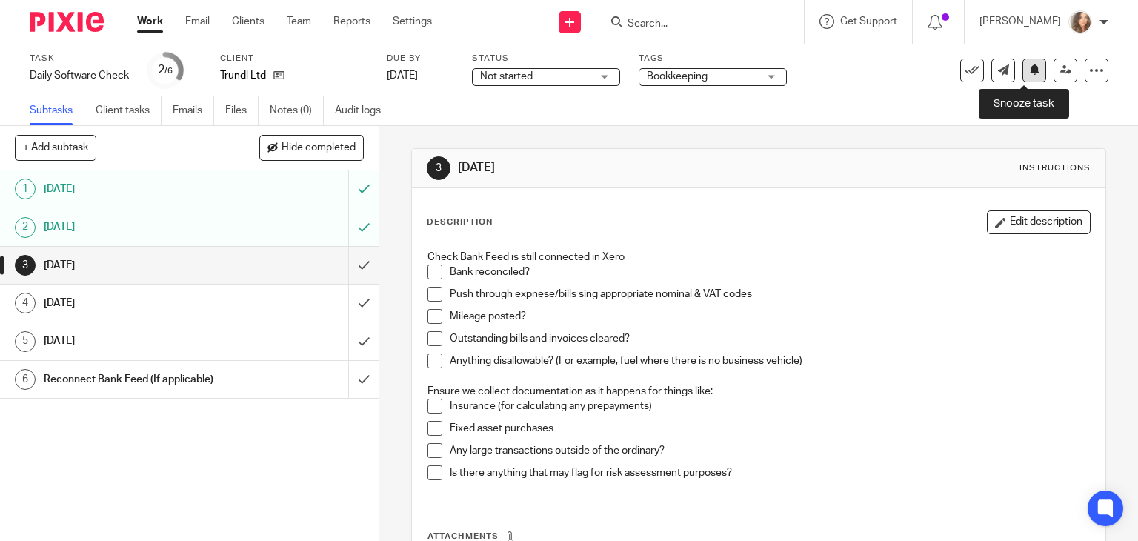
click at [1030, 72] on icon at bounding box center [1035, 69] width 11 height 11
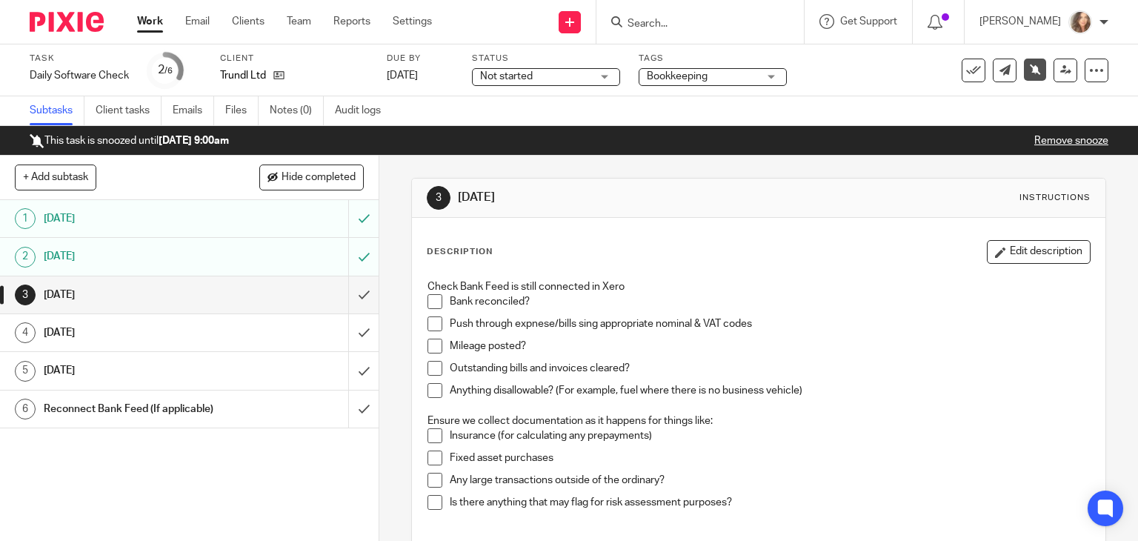
click at [155, 29] on link "Work" at bounding box center [150, 21] width 26 height 15
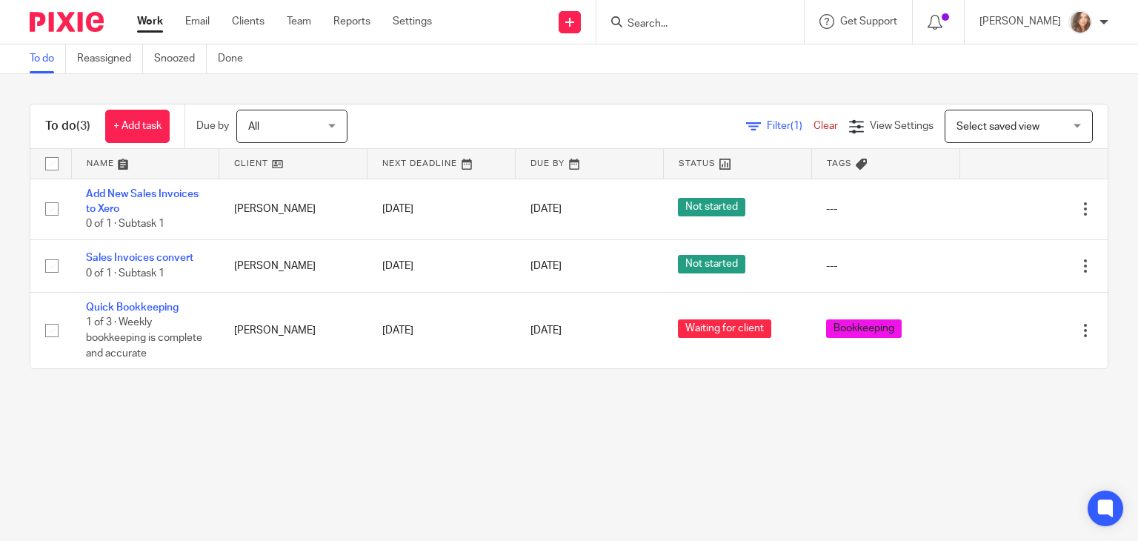
click at [214, 450] on main "To do Reassigned Snoozed Done To do (3) + Add task Due by All All [DATE] [DATE]…" at bounding box center [569, 270] width 1138 height 541
